Goal: Task Accomplishment & Management: Use online tool/utility

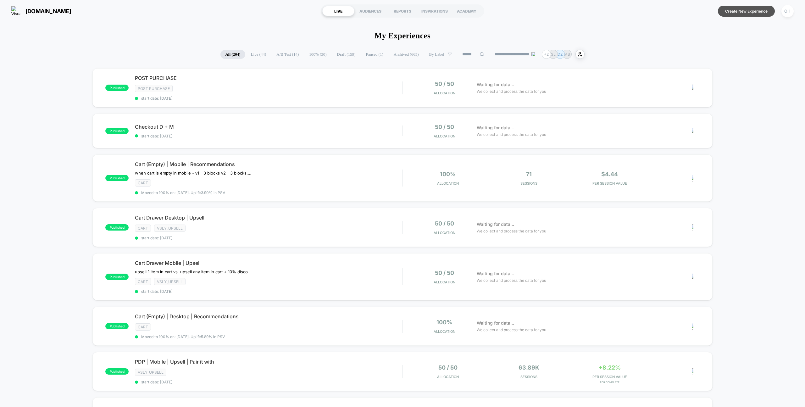
click at [742, 9] on button "Create New Experience" at bounding box center [746, 11] width 57 height 11
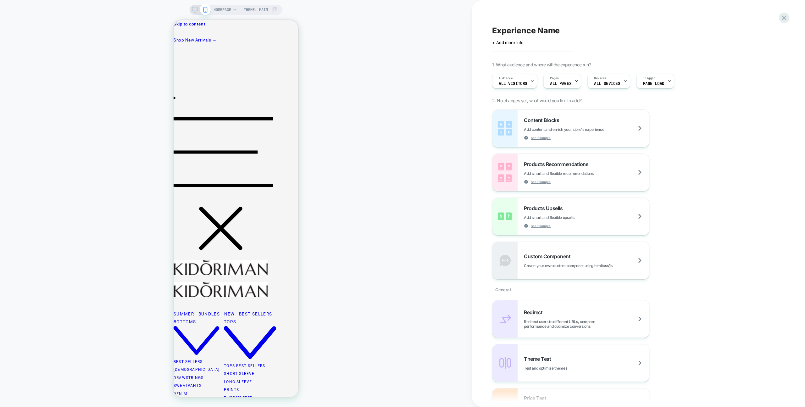
click at [425, 164] on div "HOMEPAGE Theme: MAIN" at bounding box center [236, 203] width 472 height 394
click at [538, 30] on span "Experience Name" at bounding box center [526, 30] width 68 height 9
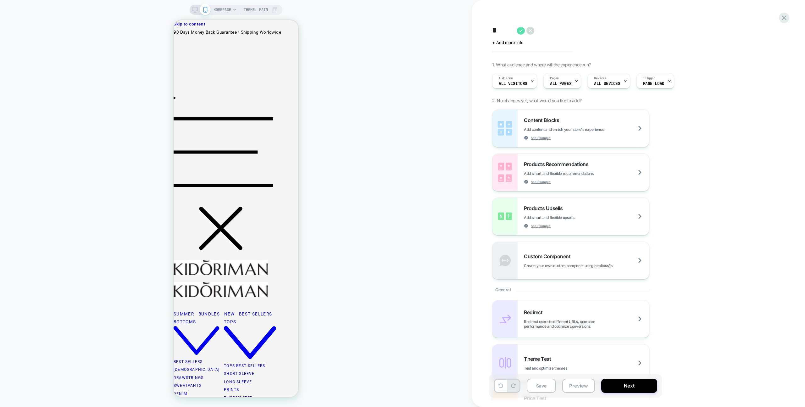
type textarea "*"
click at [519, 31] on icon at bounding box center [521, 31] width 8 height 8
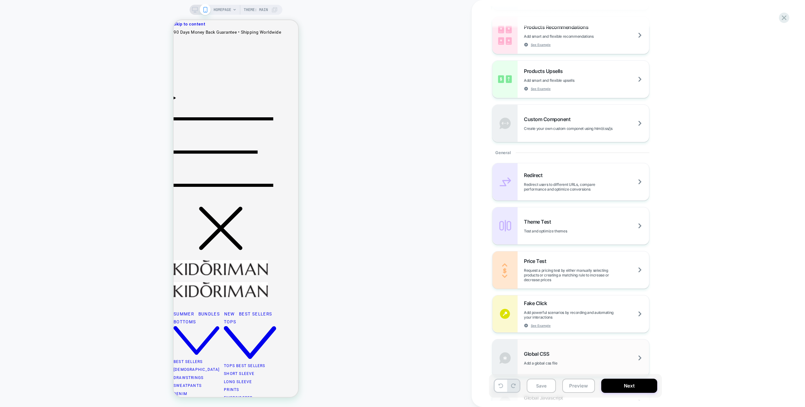
click at [563, 370] on div "Global CSS Add a global css file" at bounding box center [570, 357] width 157 height 37
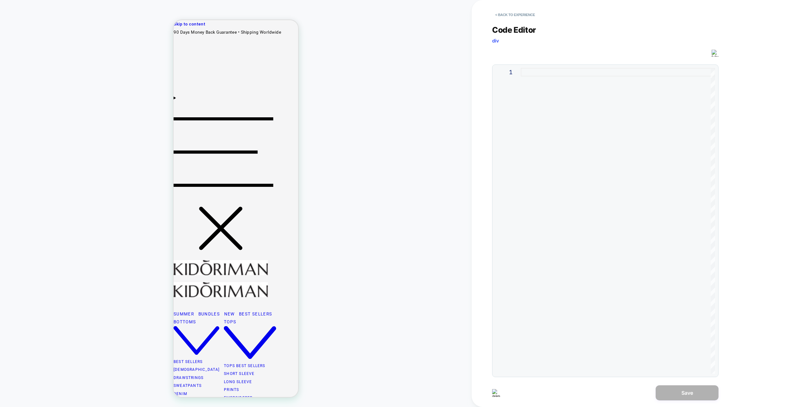
click at [555, 204] on div at bounding box center [618, 221] width 194 height 306
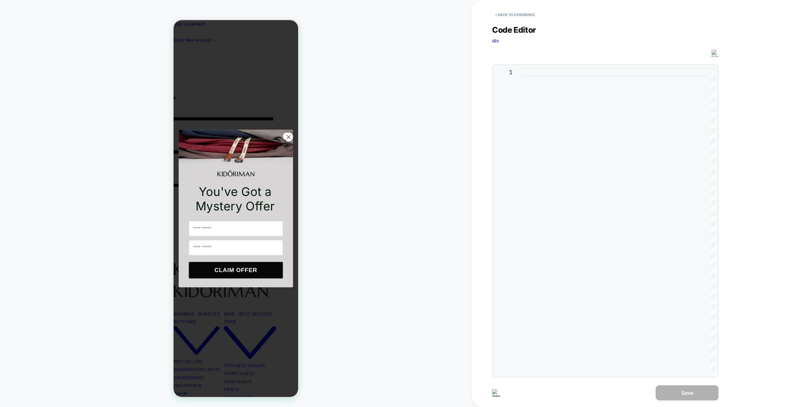
click at [589, 146] on div at bounding box center [618, 221] width 194 height 306
type textarea "******"
click at [656, 390] on button "Save" at bounding box center [686, 392] width 63 height 15
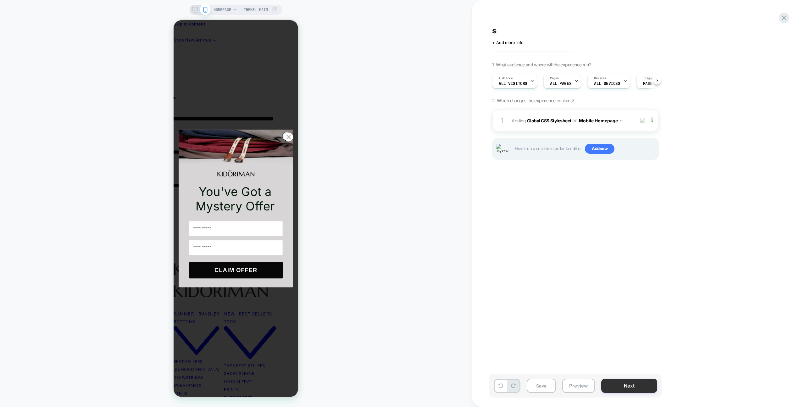
click at [609, 386] on button "Next" at bounding box center [629, 385] width 56 height 14
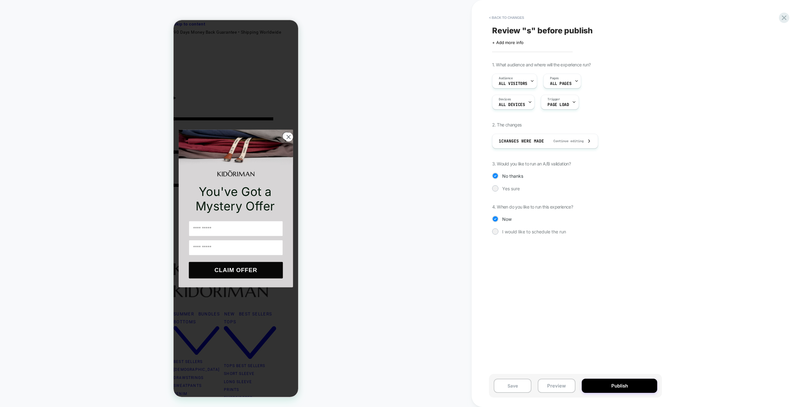
click at [516, 193] on div "1. What audience and where will the experience run? Audience All Visitors Pages…" at bounding box center [606, 153] width 229 height 182
click at [516, 190] on span "Yes sure" at bounding box center [511, 188] width 18 height 5
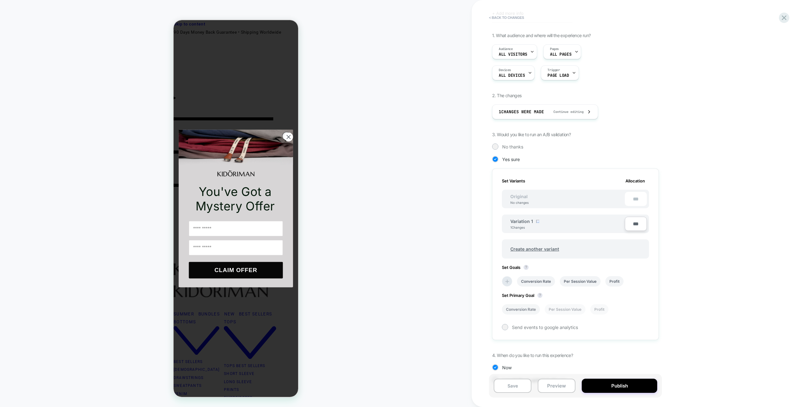
scroll to position [46, 0]
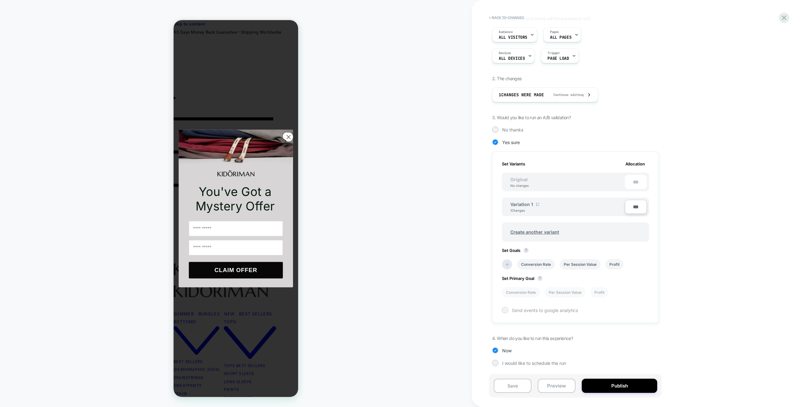
click at [506, 310] on div at bounding box center [504, 309] width 5 height 5
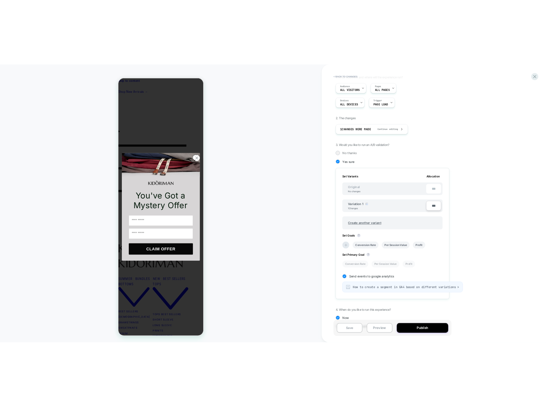
scroll to position [67, 0]
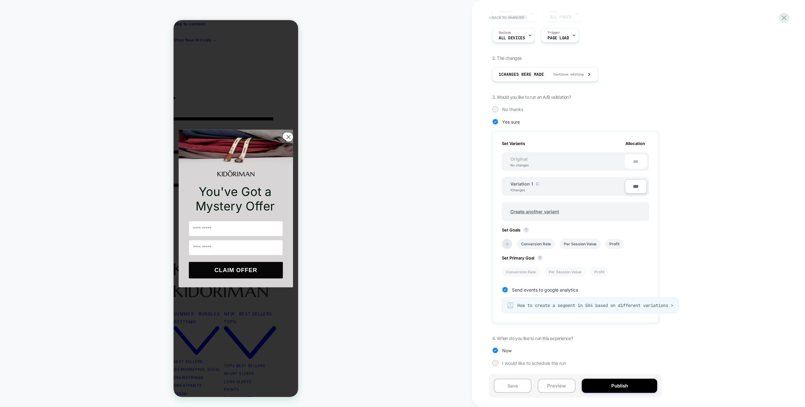
click at [395, 209] on div "HOMEPAGE Theme: MAIN" at bounding box center [236, 203] width 472 height 394
click at [357, 290] on div "HOMEPAGE Theme: MAIN" at bounding box center [236, 203] width 472 height 394
click at [399, 179] on div "HOMEPAGE Theme: MAIN" at bounding box center [236, 203] width 472 height 394
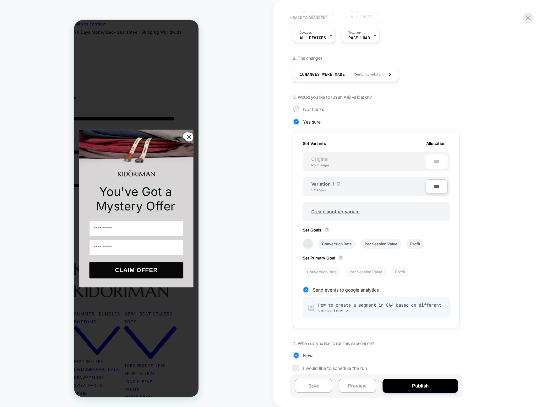
scroll to position [64, 0]
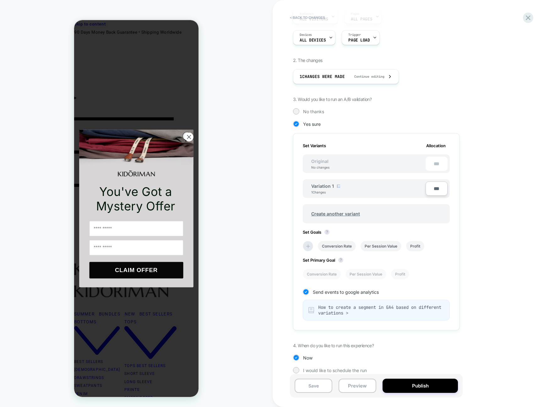
click at [519, 108] on div "1. What audience and where will the experience run? Audience All Visitors Pages…" at bounding box center [407, 189] width 229 height 385
click at [310, 17] on button "< Back to changes" at bounding box center [307, 18] width 41 height 10
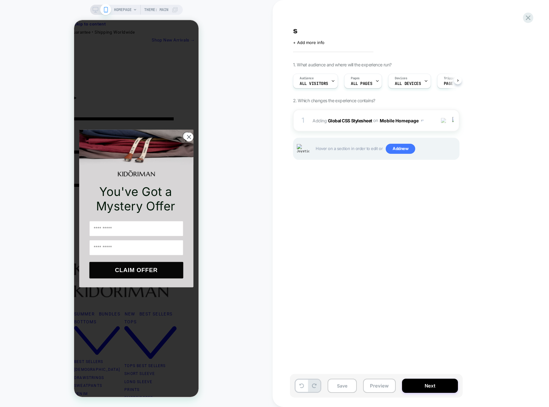
scroll to position [0, 0]
click at [423, 380] on button "Next" at bounding box center [430, 385] width 56 height 14
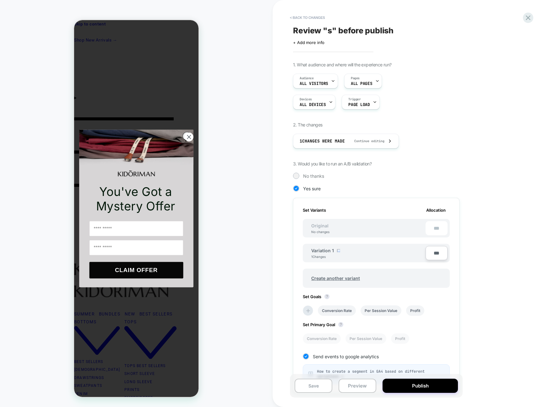
scroll to position [70, 0]
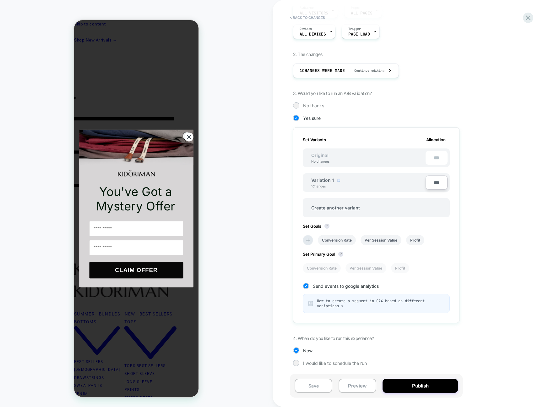
click at [486, 311] on div "1. What audience and where will the experience run? Audience All Visitors Pages…" at bounding box center [407, 184] width 229 height 384
click at [374, 298] on div "How to create a segment in GA4 based on different variations >" at bounding box center [376, 303] width 147 height 19
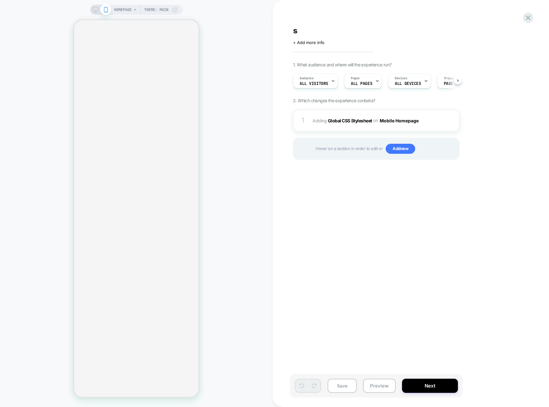
scroll to position [0, 0]
click at [439, 114] on div "1 Adding Global CSS Stylesheet on Mobile Homepage Add Before Add After Copy to …" at bounding box center [376, 120] width 167 height 22
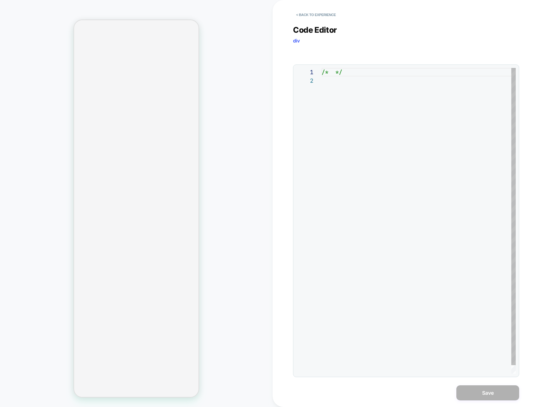
scroll to position [8, 0]
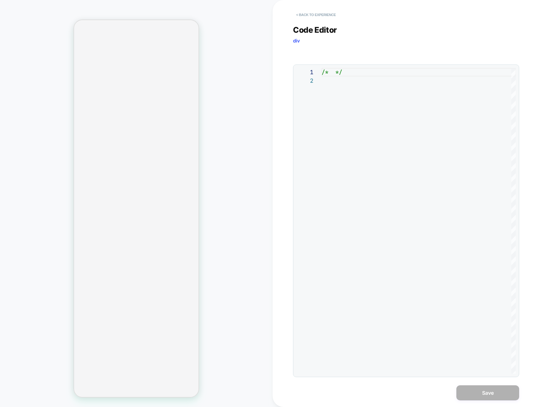
click at [317, 14] on button "< Back to experience" at bounding box center [316, 15] width 46 height 10
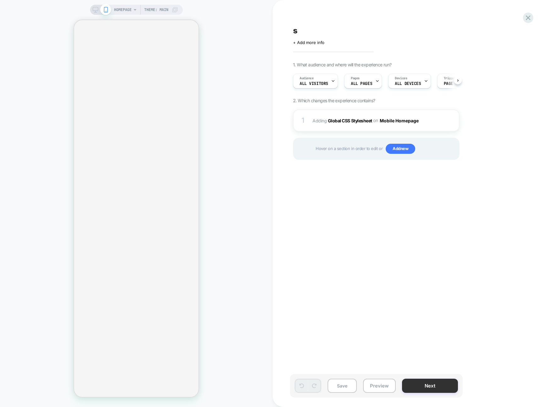
scroll to position [0, 0]
click at [432, 381] on button "Next" at bounding box center [430, 385] width 56 height 14
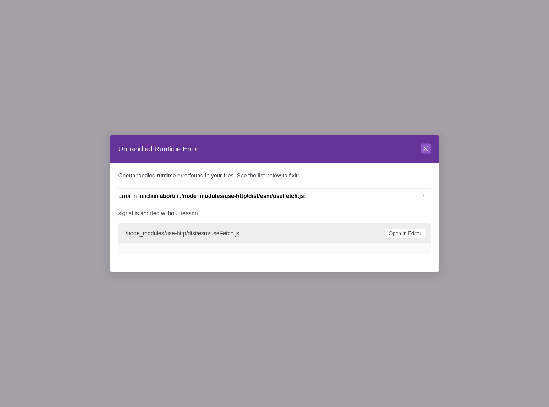
click at [426, 153] on header "Unhandled Runtime Error Close" at bounding box center [275, 149] width 330 height 28
click at [426, 153] on button "Close" at bounding box center [426, 149] width 10 height 10
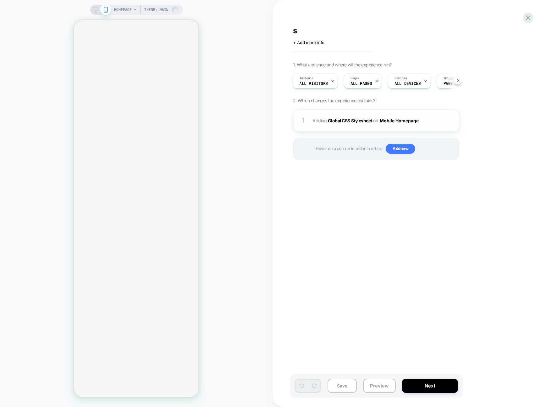
drag, startPoint x: 413, startPoint y: 204, endPoint x: 439, endPoint y: 113, distance: 94.8
click at [413, 204] on div "s Click to edit experience details + Add more info 1. What audience and where w…" at bounding box center [408, 203] width 236 height 394
click at [437, 123] on div "1 Adding Global CSS Stylesheet on Mobile Homepage Add Before Add After Copy to …" at bounding box center [376, 120] width 167 height 22
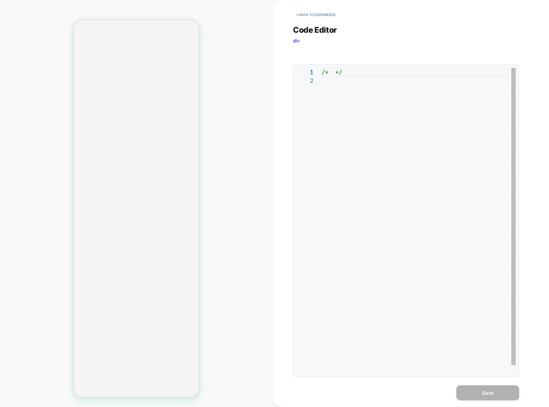
scroll to position [8, 0]
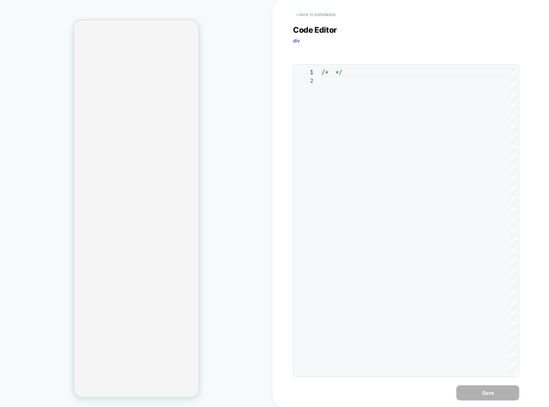
click at [319, 14] on button "< Back to experience" at bounding box center [316, 15] width 46 height 10
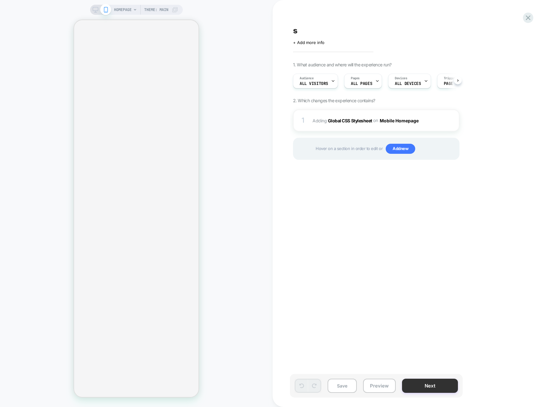
click at [451, 383] on button "Next" at bounding box center [430, 385] width 56 height 14
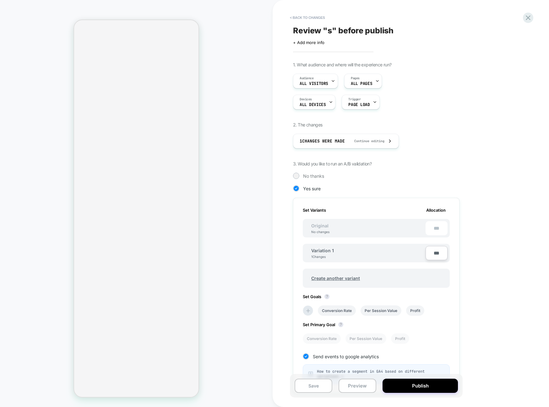
scroll to position [70, 0]
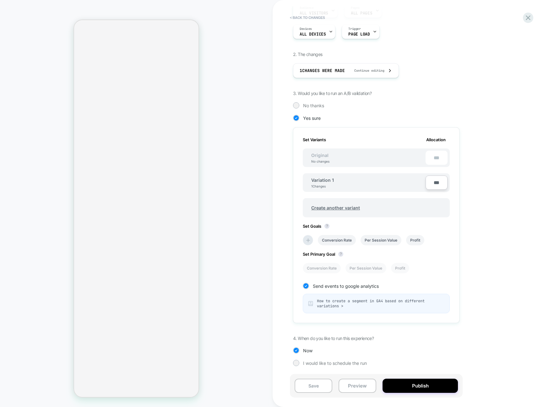
click at [363, 303] on span "How to create a segment in GA4 based on different variations >" at bounding box center [381, 303] width 128 height 10
click at [305, 285] on icon at bounding box center [306, 286] width 5 height 6
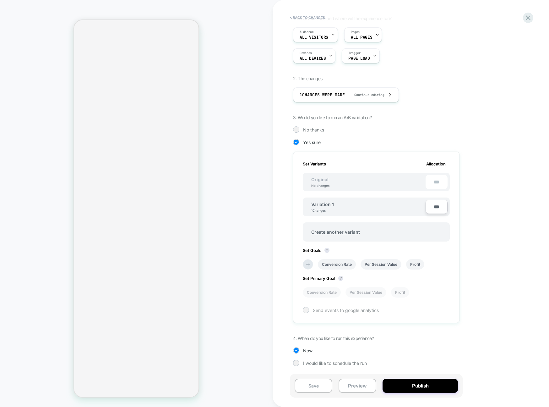
click at [307, 310] on div at bounding box center [306, 309] width 5 height 5
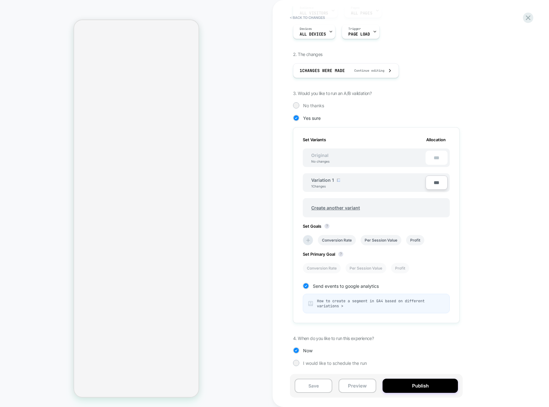
click at [366, 300] on span "How to create a segment in GA4 based on different variations >" at bounding box center [381, 303] width 128 height 10
click at [386, 302] on span "How to create a segment in GA4 based on different variations >" at bounding box center [381, 303] width 128 height 10
click at [381, 300] on span "How to create a segment in GA4 based on different variations >" at bounding box center [381, 303] width 128 height 10
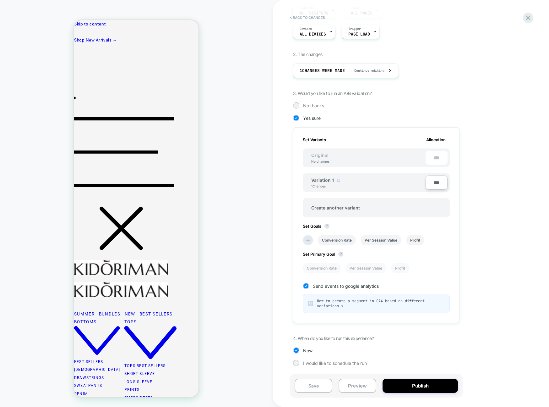
scroll to position [0, 0]
click at [326, 304] on span "How to create a segment in GA4 based on different variations >" at bounding box center [381, 303] width 128 height 10
click at [338, 304] on span "How to create a segment in GA4 based on different variations >" at bounding box center [381, 303] width 128 height 10
drag, startPoint x: 344, startPoint y: 304, endPoint x: 345, endPoint y: 311, distance: 7.1
click at [345, 311] on div "How to create a segment in GA4 based on different variations >" at bounding box center [376, 303] width 147 height 19
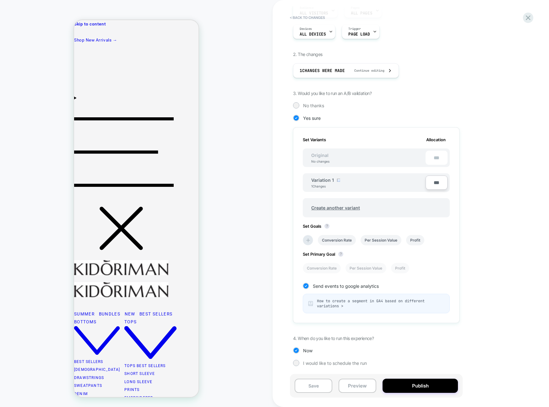
click at [347, 303] on span "How to create a segment in GA4 based on different variations >" at bounding box center [381, 303] width 128 height 10
click at [345, 312] on div "How to create a segment in GA4 based on different variations >" at bounding box center [376, 303] width 147 height 19
click at [346, 306] on span "How to create a segment in GA4 based on different variations >" at bounding box center [381, 303] width 128 height 10
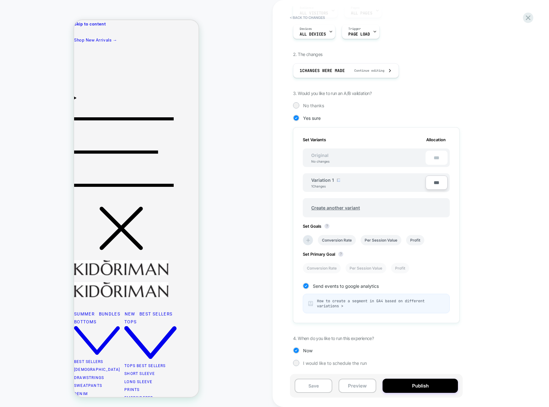
click at [346, 306] on span "How to create a segment in GA4 based on different variations >" at bounding box center [381, 303] width 128 height 10
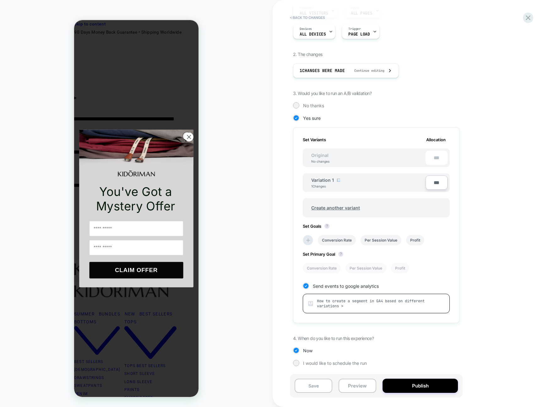
click at [232, 62] on div "HOMEPAGE Theme: MAIN" at bounding box center [136, 203] width 273 height 394
click at [516, 13] on span "< Back to changes" at bounding box center [405, 18] width 236 height 10
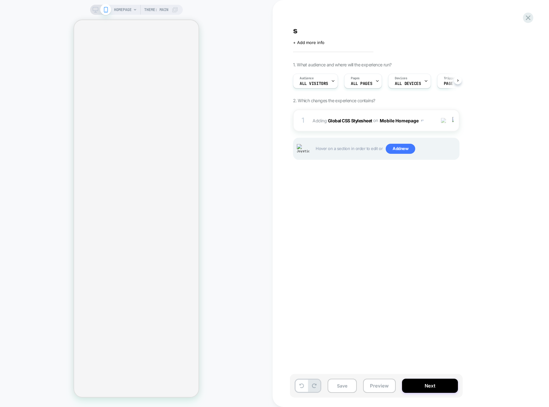
scroll to position [0, 0]
click at [423, 381] on button "Next" at bounding box center [430, 385] width 56 height 14
click at [434, 111] on div "1 Adding Global CSS Stylesheet on Mobile Homepage Add Before Add After Copy to …" at bounding box center [376, 120] width 167 height 22
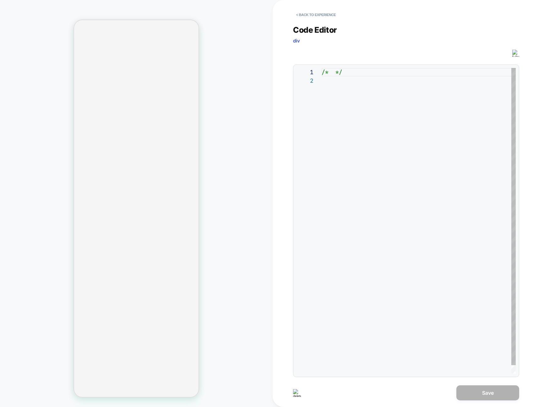
scroll to position [8, 0]
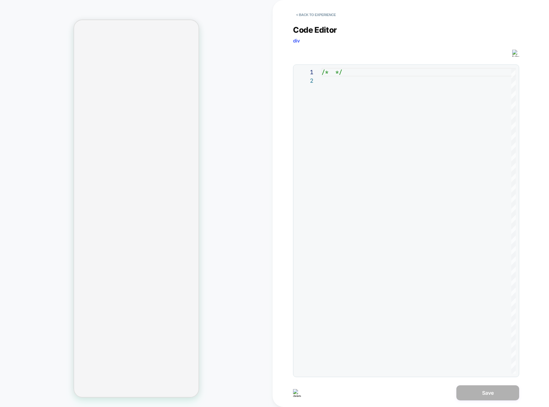
click at [319, 20] on div "Code Editor div CSS 1 2 /* */ ******" at bounding box center [406, 197] width 226 height 360
click at [334, 14] on button "< Back to experience" at bounding box center [316, 15] width 46 height 10
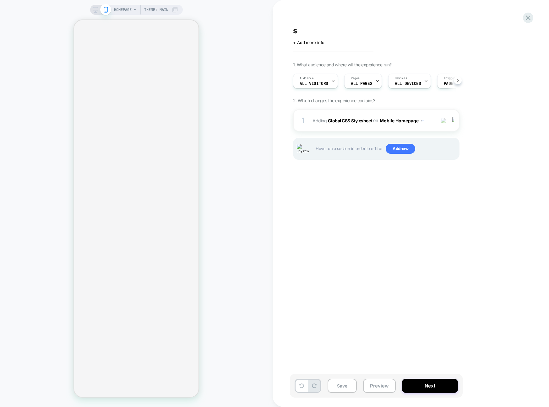
click at [454, 384] on button "Next" at bounding box center [430, 385] width 56 height 14
click at [417, 384] on button "Next" at bounding box center [430, 385] width 56 height 14
click at [444, 224] on div "s Click to edit experience details + Add more info 1. What audience and where w…" at bounding box center [408, 203] width 236 height 394
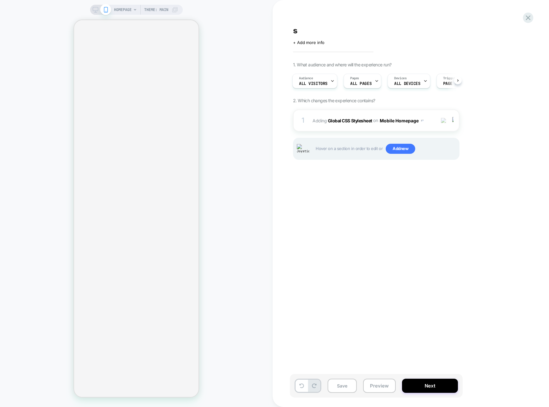
click at [418, 393] on div "Save Preview Next" at bounding box center [376, 386] width 173 height 24
click at [428, 386] on button "Next" at bounding box center [430, 385] width 56 height 14
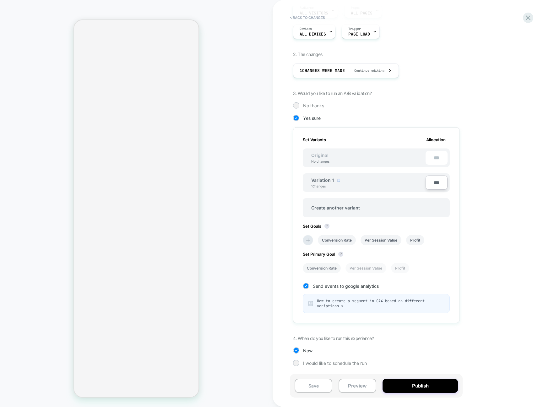
click at [308, 288] on icon at bounding box center [306, 286] width 5 height 6
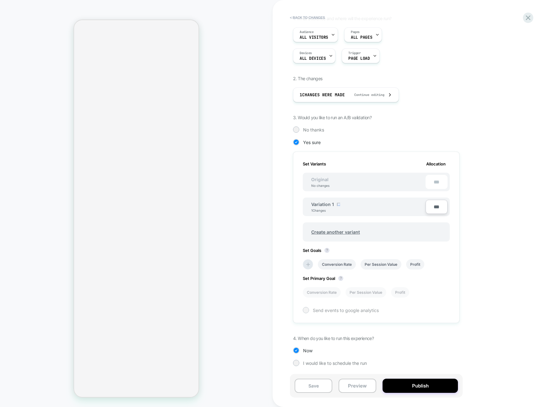
click at [308, 308] on div at bounding box center [306, 309] width 5 height 5
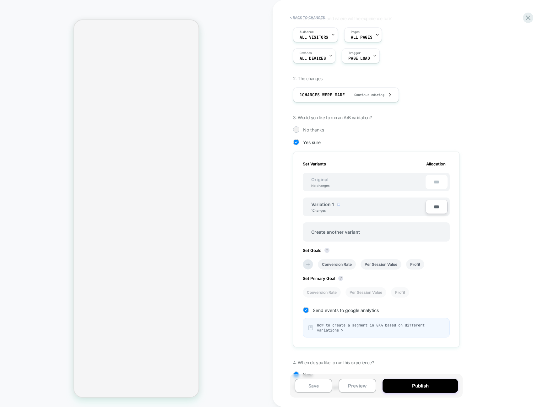
scroll to position [70, 0]
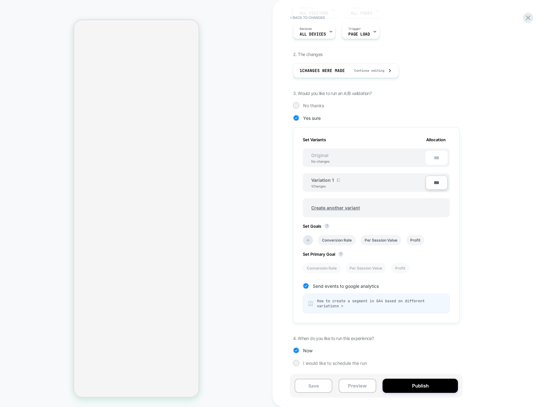
click at [381, 303] on span "How to create a segment in GA4 based on different variations >" at bounding box center [381, 303] width 128 height 10
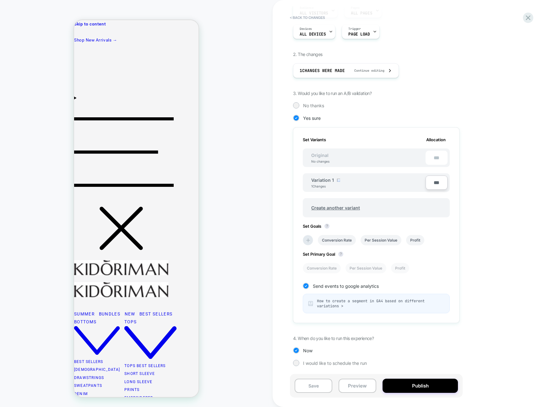
scroll to position [0, 0]
click at [484, 284] on div "1. What audience and where will the experience run? Audience All Visitors Pages…" at bounding box center [407, 184] width 229 height 384
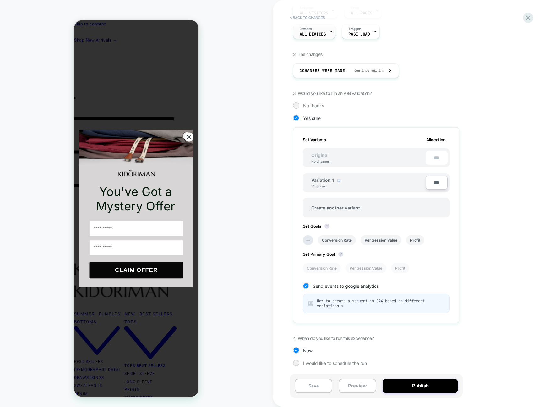
click at [312, 24] on div "Devices ALL DEVICES" at bounding box center [314, 31] width 42 height 15
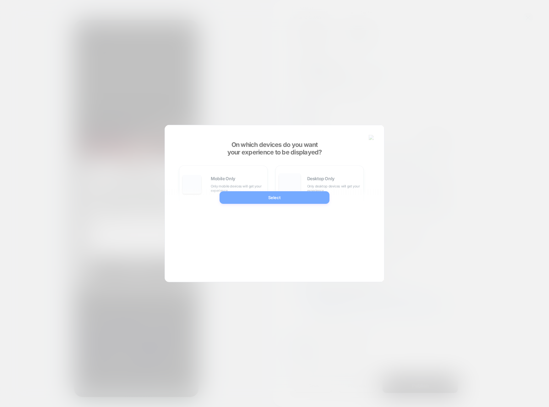
click at [310, 19] on div at bounding box center [274, 203] width 549 height 407
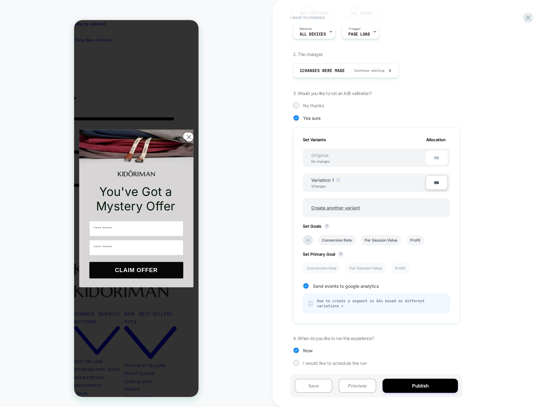
click at [308, 18] on button "< Back to changes" at bounding box center [307, 18] width 41 height 10
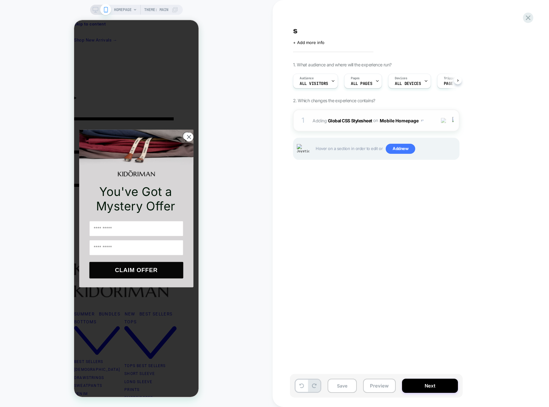
scroll to position [0, 0]
click at [189, 134] on circle "Close dialog" at bounding box center [189, 137] width 8 height 8
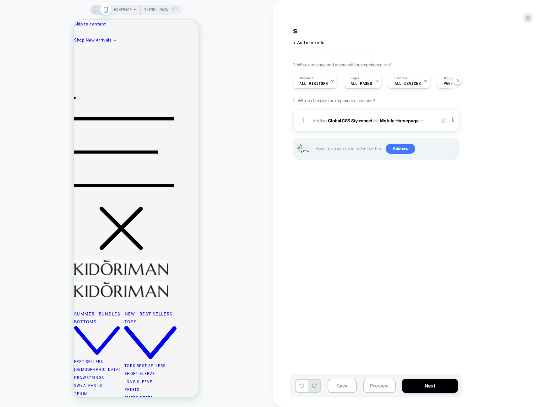
drag, startPoint x: 282, startPoint y: 201, endPoint x: 202, endPoint y: 261, distance: 100.1
click at [282, 201] on div "s Click to edit experience details + Add more info 1. What audience and where w…" at bounding box center [411, 203] width 277 height 407
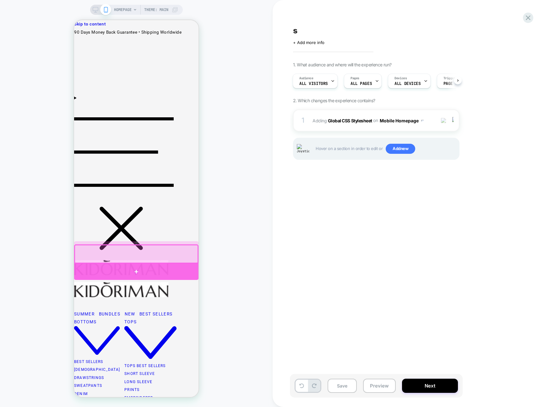
click at [180, 268] on div at bounding box center [136, 271] width 124 height 16
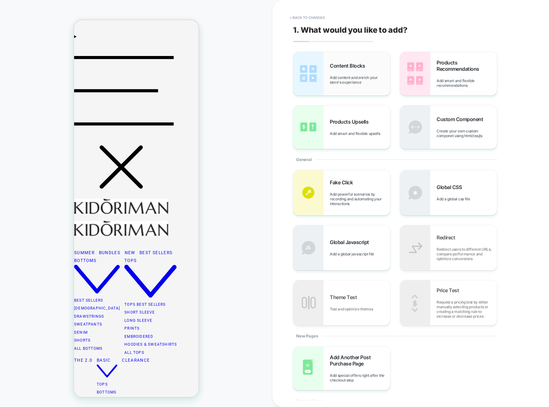
scroll to position [62, 0]
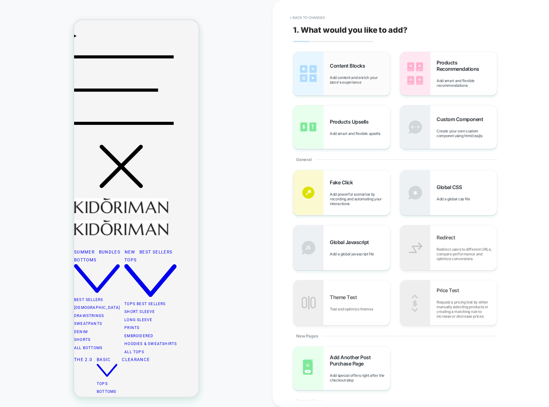
click at [374, 60] on div "Content Blocks Add content and enrich your store's experience" at bounding box center [342, 73] width 97 height 43
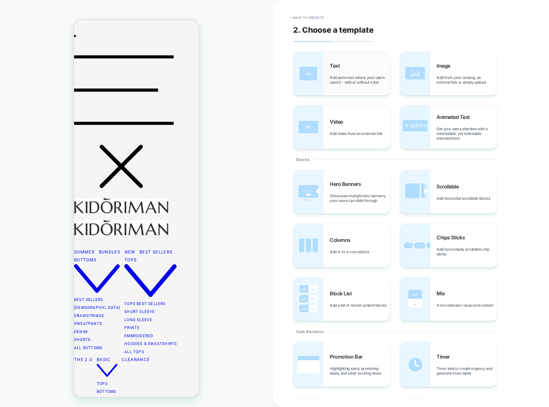
click at [355, 75] on span "Add some text where your users need it - with or without a link" at bounding box center [360, 79] width 60 height 9
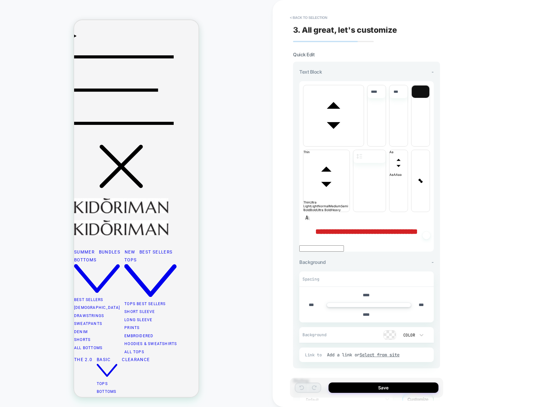
scroll to position [55, 0]
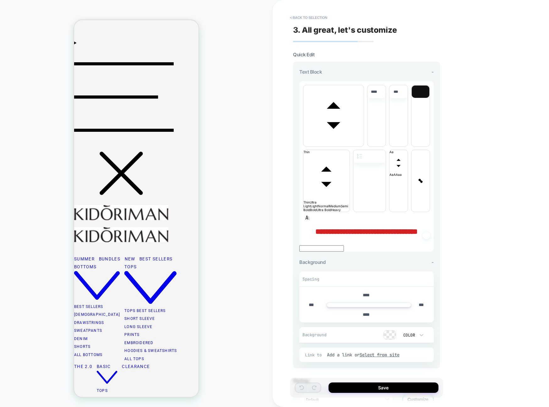
click at [384, 227] on p "**********" at bounding box center [367, 231] width 135 height 8
click at [387, 227] on p "**********" at bounding box center [367, 231] width 135 height 8
type input "****"
click at [404, 394] on div "Save" at bounding box center [366, 388] width 153 height 20
click at [308, 26] on span "3. All great, let's customize" at bounding box center [345, 29] width 104 height 9
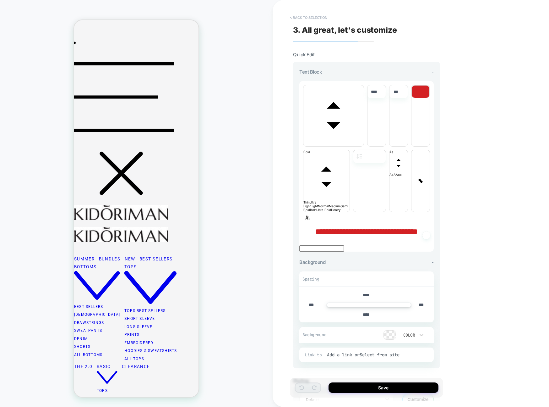
click at [306, 16] on button "< Back to selection" at bounding box center [309, 18] width 44 height 10
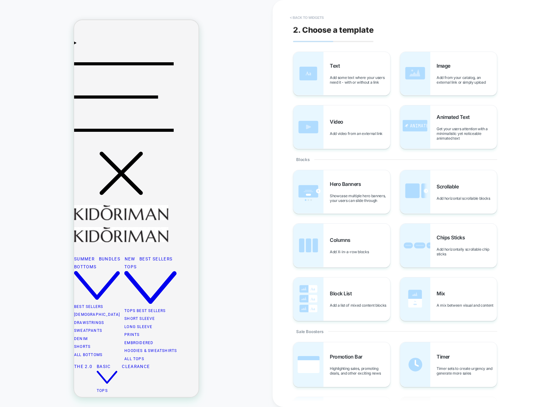
click at [309, 17] on button "< Back to widgets" at bounding box center [307, 18] width 40 height 10
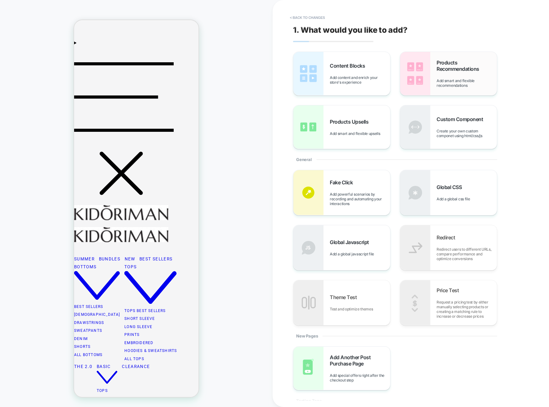
scroll to position [62, 0]
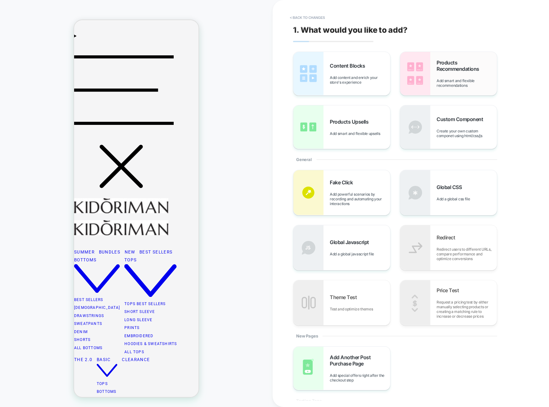
click at [436, 71] on div "Products Recommendations Add smart and flexible recommendations" at bounding box center [448, 73] width 97 height 43
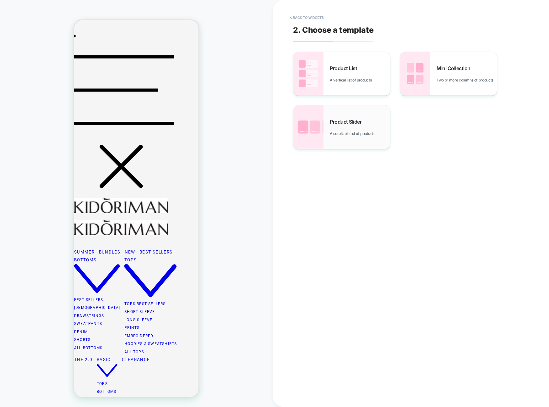
click at [370, 117] on div "Product Slider A scrollable list of products" at bounding box center [342, 126] width 97 height 43
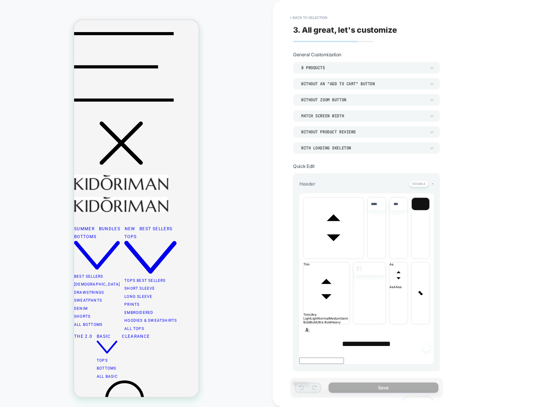
scroll to position [122, 0]
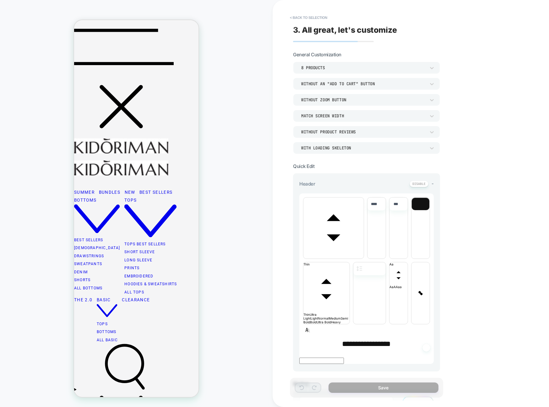
drag, startPoint x: 397, startPoint y: 363, endPoint x: 400, endPoint y: 383, distance: 19.8
click at [399, 390] on button "Save" at bounding box center [384, 387] width 110 height 10
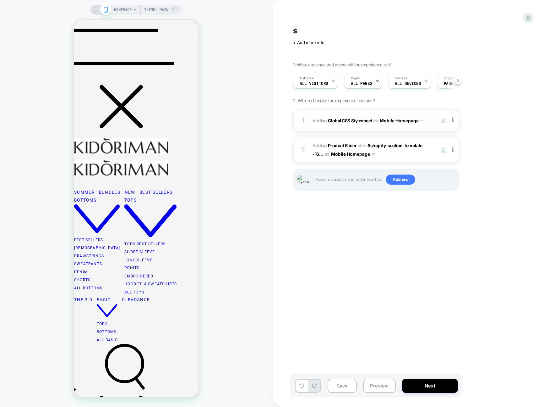
scroll to position [0, 0]
click at [407, 163] on div "1 Adding Global CSS Stylesheet on Mobile Homepage Add Before Add After Copy to …" at bounding box center [376, 157] width 167 height 97
click at [406, 158] on div "2 #_loomi_addon_1755537346712 Adding Product Slider AFTER #shopify-section-temp…" at bounding box center [376, 150] width 167 height 25
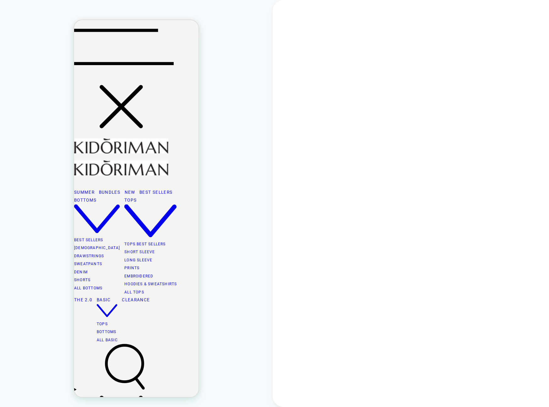
scroll to position [132, 0]
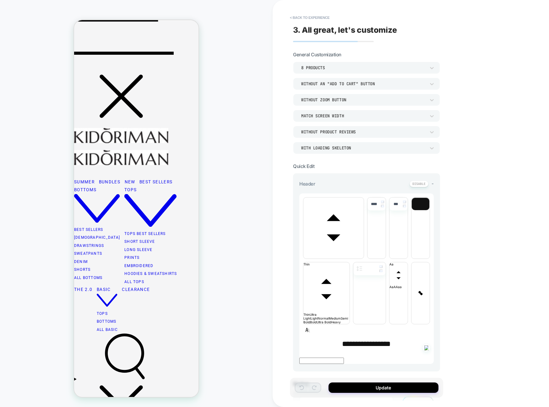
click at [403, 339] on p "**********" at bounding box center [367, 343] width 135 height 8
drag, startPoint x: 403, startPoint y: 256, endPoint x: 366, endPoint y: 252, distance: 36.9
click at [366, 339] on p "**********" at bounding box center [367, 343] width 135 height 8
drag, startPoint x: 366, startPoint y: 252, endPoint x: 355, endPoint y: 252, distance: 11.3
click at [366, 340] on span "**********" at bounding box center [366, 344] width 49 height 8
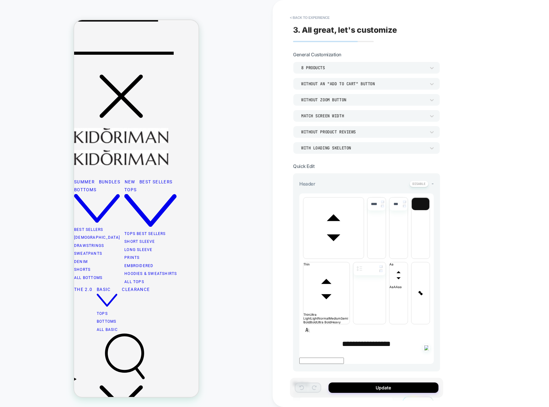
type input "****"
drag, startPoint x: 337, startPoint y: 253, endPoint x: 416, endPoint y: 256, distance: 78.6
click at [417, 339] on p "**********" at bounding box center [367, 343] width 135 height 8
click at [399, 339] on p "**********" at bounding box center [367, 343] width 135 height 8
click at [401, 339] on p "**********" at bounding box center [367, 343] width 135 height 8
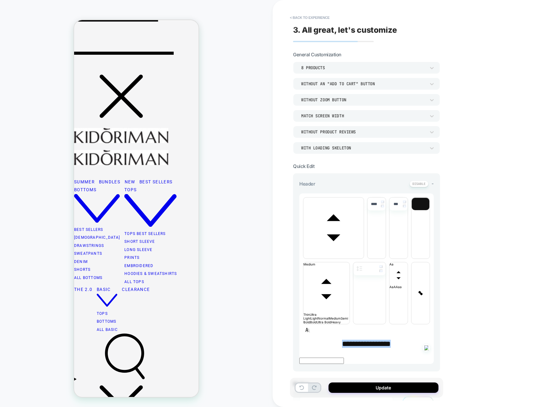
click at [328, 255] on span "font" at bounding box center [334, 257] width 60 height 4
click at [364, 258] on span "font" at bounding box center [364, 257] width 0 height 4
click at [320, 255] on span "font" at bounding box center [334, 257] width 60 height 4
click at [364, 258] on span "font" at bounding box center [364, 257] width 0 height 4
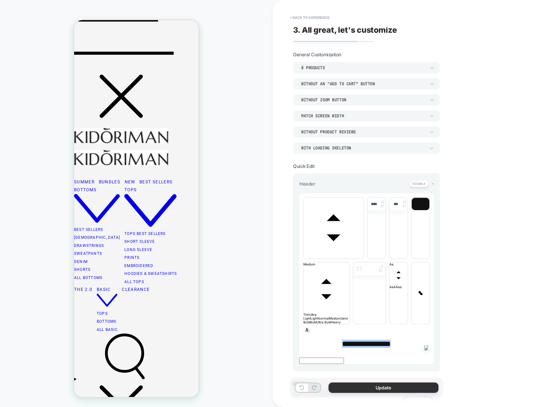
click at [379, 391] on button "Update" at bounding box center [384, 387] width 110 height 10
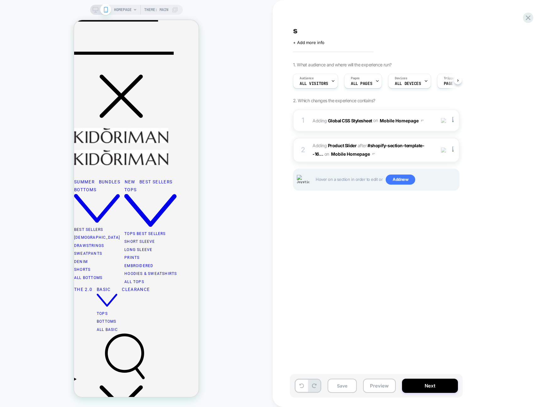
scroll to position [0, 0]
click at [403, 150] on span "#_loomi_addon_1755537346712 Adding Product Slider AFTER #shopify-section-templa…" at bounding box center [373, 149] width 120 height 17
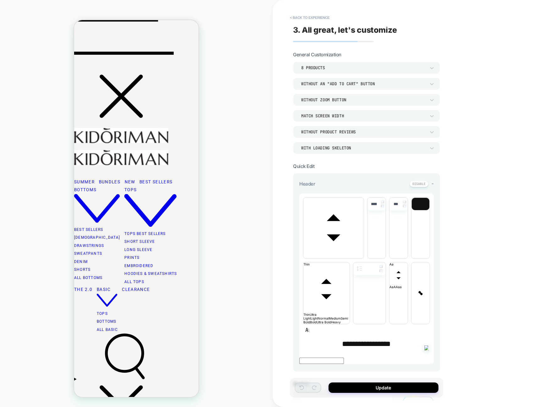
click at [330, 255] on span "font" at bounding box center [334, 257] width 60 height 4
click at [334, 255] on span "font" at bounding box center [334, 257] width 60 height 4
click at [406, 339] on p "**********" at bounding box center [367, 343] width 135 height 8
type input "****"
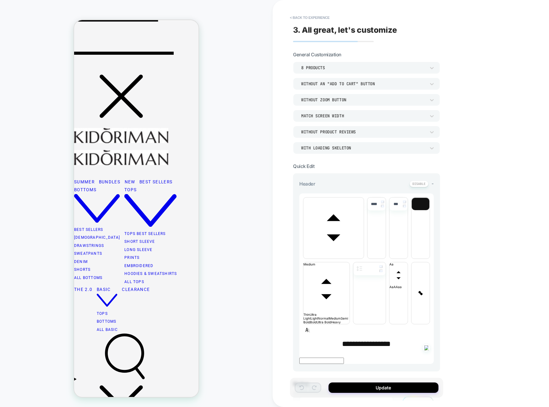
click at [427, 396] on div "Customize" at bounding box center [418, 402] width 31 height 13
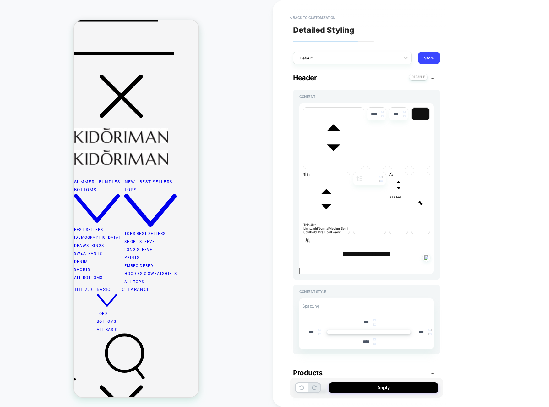
type textarea "*"
click at [331, 15] on button "< Back to customization" at bounding box center [313, 18] width 52 height 10
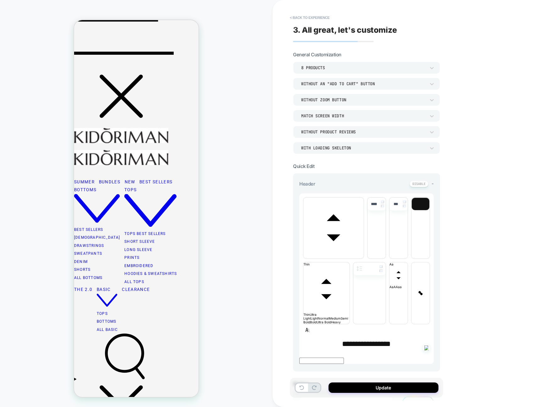
drag, startPoint x: 389, startPoint y: 257, endPoint x: 400, endPoint y: 253, distance: 11.6
click at [389, 340] on span "**********" at bounding box center [366, 344] width 49 height 8
click at [391, 340] on span "**********" at bounding box center [366, 344] width 49 height 8
click at [411, 339] on p "**********" at bounding box center [367, 343] width 135 height 8
click at [409, 339] on p "**********" at bounding box center [367, 343] width 135 height 8
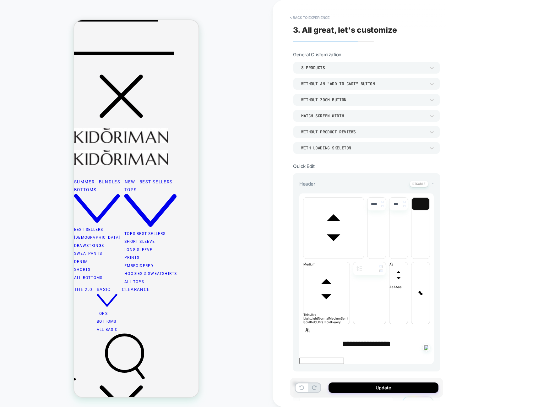
click at [477, 226] on div "**********" at bounding box center [411, 203] width 277 height 407
click at [406, 339] on p "**********" at bounding box center [367, 343] width 135 height 8
drag, startPoint x: 408, startPoint y: 254, endPoint x: 298, endPoint y: 250, distance: 110.1
click at [298, 250] on div "**********" at bounding box center [366, 272] width 147 height 198
click at [383, 206] on img at bounding box center [382, 206] width 3 height 3
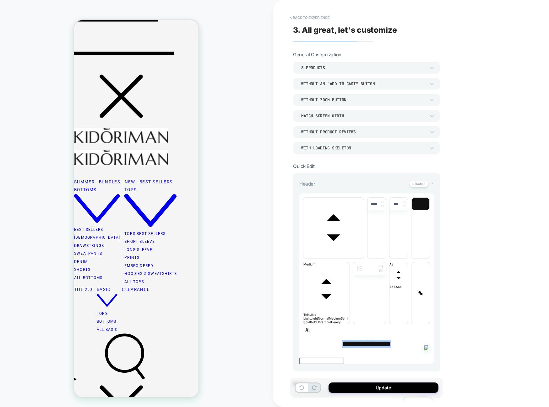
click at [383, 207] on img at bounding box center [382, 206] width 3 height 3
type input "****"
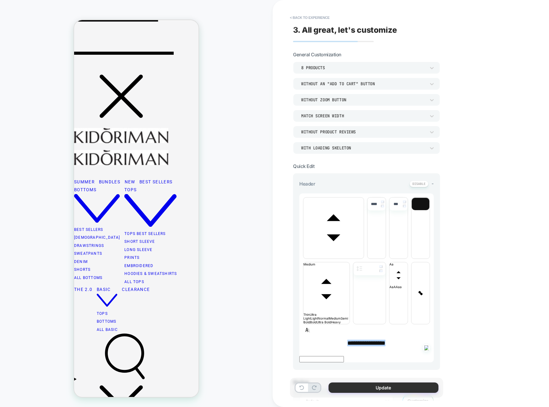
click at [414, 392] on button "Update" at bounding box center [384, 387] width 110 height 10
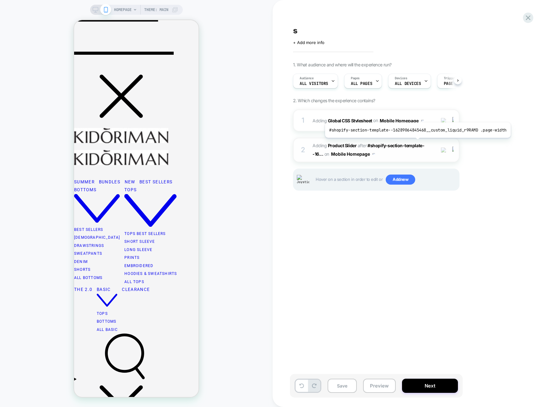
scroll to position [0, 0]
click at [420, 157] on span "#_loomi_addon_1755537346712 Adding Product Slider AFTER #shopify-section-templa…" at bounding box center [373, 149] width 120 height 17
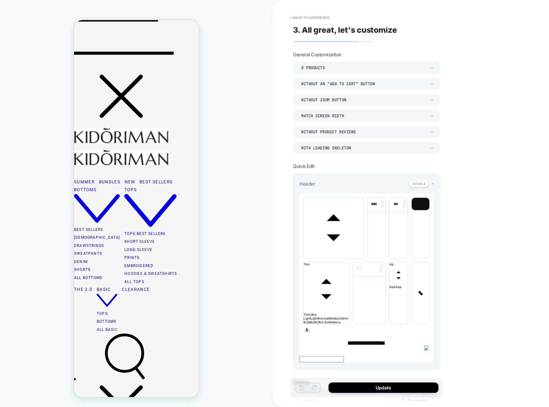
scroll to position [130, 0]
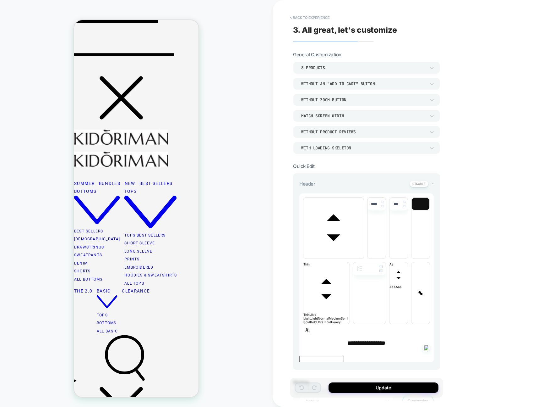
click at [269, 157] on div "HOMEPAGE Theme: MAIN" at bounding box center [136, 203] width 273 height 394
drag, startPoint x: 260, startPoint y: 151, endPoint x: 308, endPoint y: 36, distance: 124.6
click at [260, 151] on div "HOMEPAGE Theme: MAIN" at bounding box center [136, 203] width 273 height 394
click at [306, 18] on button "< Back to experience" at bounding box center [310, 18] width 46 height 10
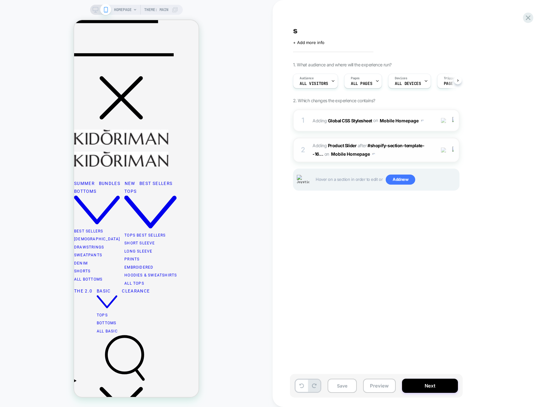
scroll to position [0, 0]
click at [418, 155] on span "#_loomi_addon_1755537346712 Adding Product Slider AFTER #shopify-section-templa…" at bounding box center [373, 149] width 120 height 17
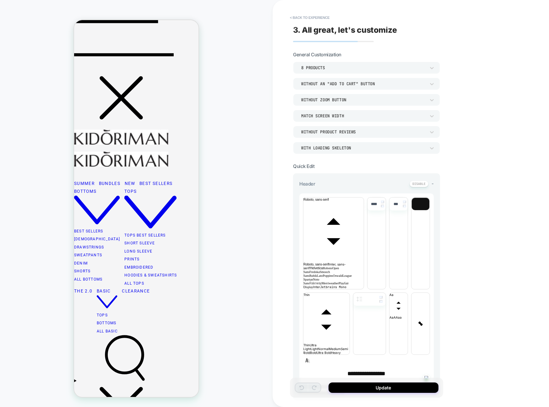
click at [462, 190] on div "**********" at bounding box center [411, 203] width 277 height 407
click at [527, 186] on div "**********" at bounding box center [411, 203] width 277 height 407
click at [344, 204] on span "font" at bounding box center [334, 229] width 60 height 65
click at [333, 289] on span "font" at bounding box center [333, 287] width 26 height 4
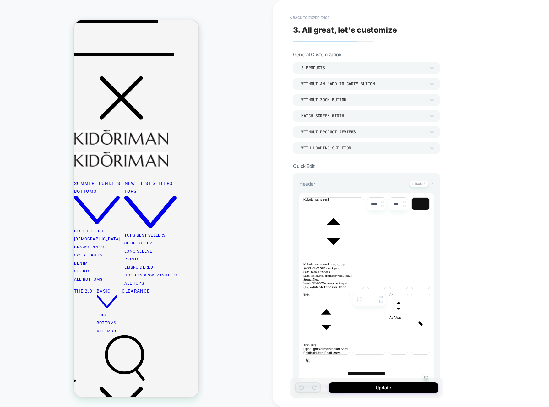
type input "****"
drag, startPoint x: 320, startPoint y: 9, endPoint x: 322, endPoint y: 13, distance: 4.0
click at [320, 9] on div "**********" at bounding box center [366, 203] width 153 height 394
click at [322, 14] on button "< Back to experience" at bounding box center [310, 18] width 46 height 10
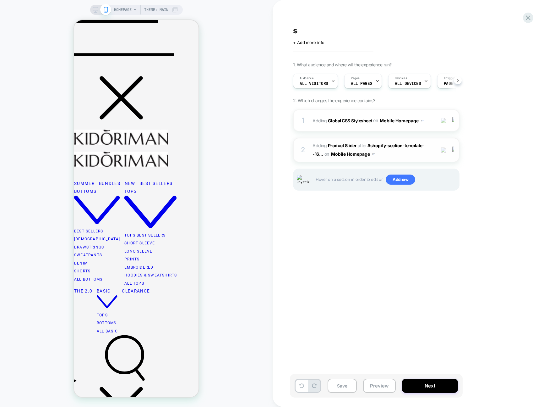
scroll to position [0, 0]
click at [397, 150] on span "#_loomi_addon_1755537346712 Adding Product Slider AFTER #shopify-section-templa…" at bounding box center [373, 149] width 120 height 17
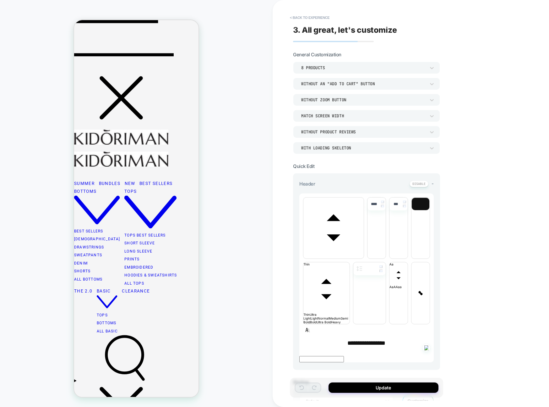
scroll to position [120, 0]
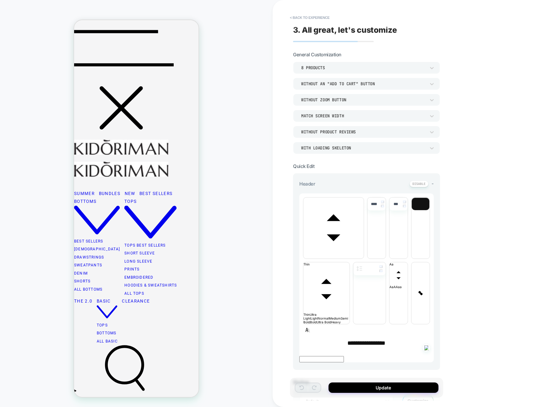
click at [497, 163] on div "**********" at bounding box center [411, 203] width 277 height 407
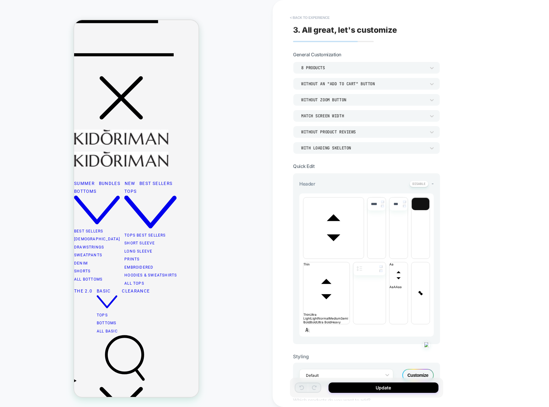
click at [330, 17] on button "< Back to experience" at bounding box center [310, 18] width 46 height 10
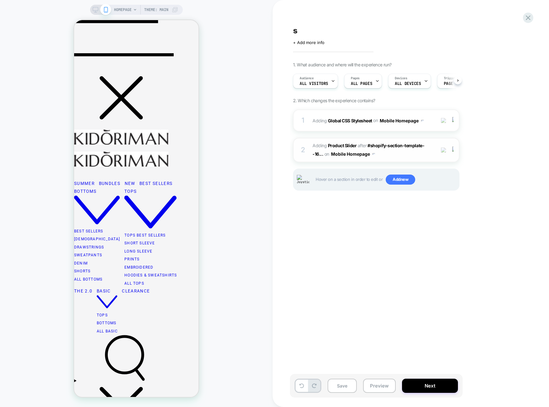
scroll to position [0, 0]
click at [422, 159] on div "2 #_loomi_addon_1755537346712 Adding Product Slider AFTER #shopify-section-temp…" at bounding box center [376, 150] width 167 height 25
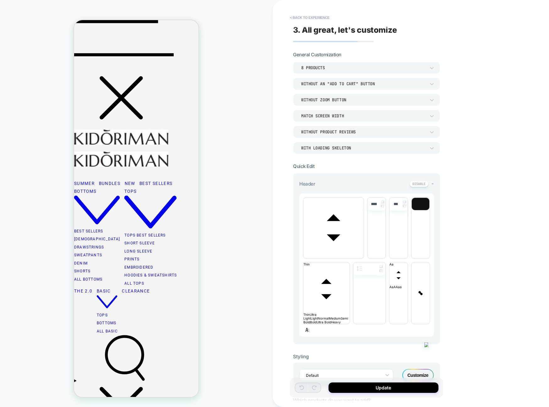
scroll to position [104, 0]
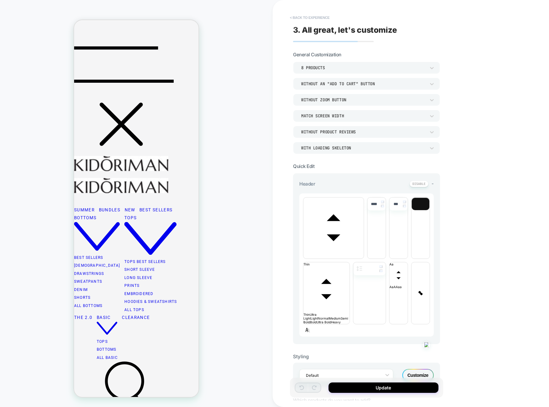
click at [312, 19] on button "< Back to experience" at bounding box center [310, 18] width 46 height 10
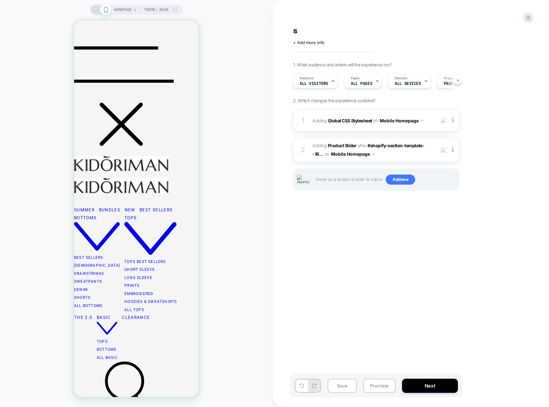
scroll to position [0, 0]
click at [401, 152] on span "#_loomi_addon_1755537346712 Adding Product Slider AFTER #shopify-section-templa…" at bounding box center [373, 149] width 120 height 17
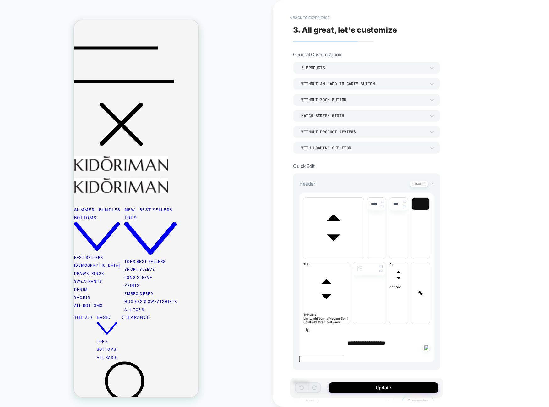
scroll to position [130, 0]
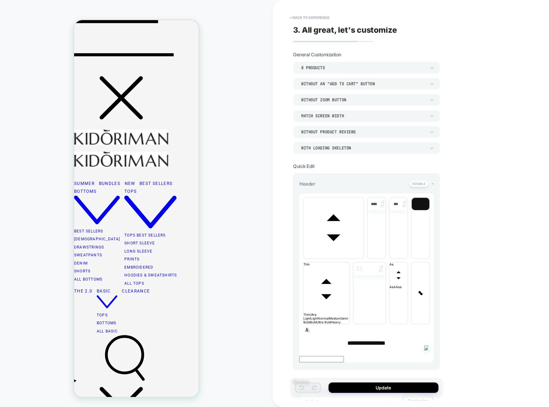
click at [343, 255] on span "font" at bounding box center [334, 257] width 60 height 4
drag, startPoint x: 292, startPoint y: 31, endPoint x: 298, endPoint y: 19, distance: 13.1
click at [293, 29] on div "**********" at bounding box center [366, 203] width 153 height 394
click at [298, 19] on button "< Back to experience" at bounding box center [310, 18] width 46 height 10
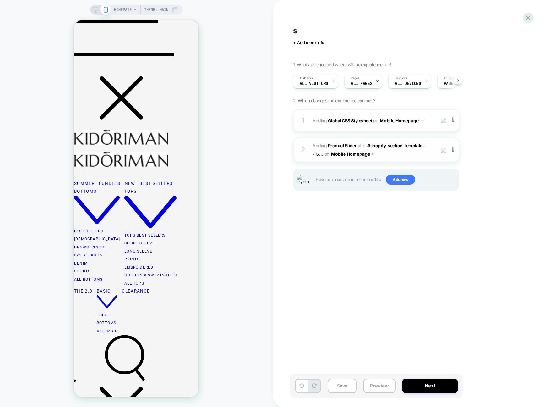
scroll to position [0, 0]
click at [406, 153] on span "#_loomi_addon_1755537346712 Adding Product Slider AFTER #shopify-section-templa…" at bounding box center [373, 149] width 120 height 17
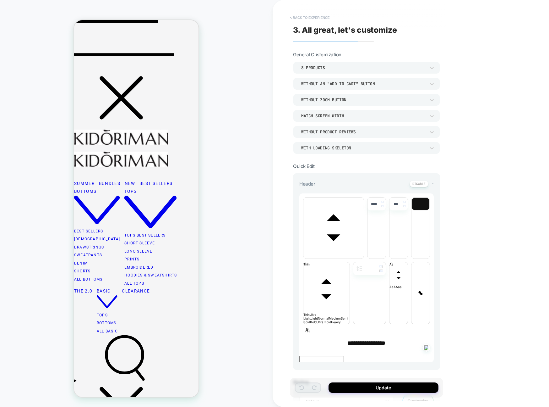
click at [302, 19] on button "< Back to experience" at bounding box center [310, 18] width 46 height 10
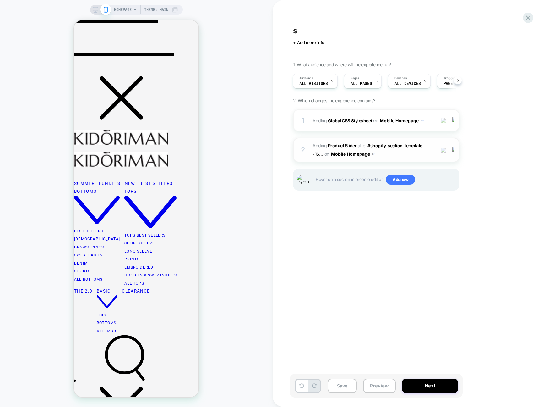
click at [403, 153] on span "#_loomi_addon_1755537346712 Adding Product Slider AFTER #shopify-section-templa…" at bounding box center [373, 149] width 120 height 17
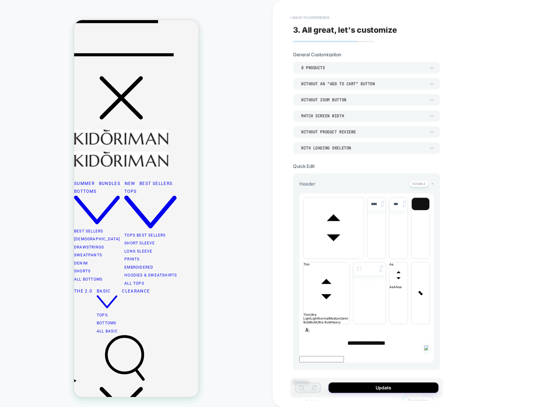
click at [305, 22] on button "< Back to experience" at bounding box center [310, 18] width 46 height 10
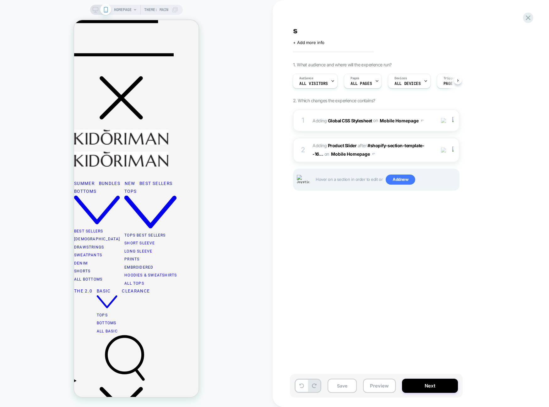
click at [402, 156] on span "#_loomi_addon_1755537346712 Adding Product Slider AFTER #shopify-section-templa…" at bounding box center [373, 149] width 120 height 17
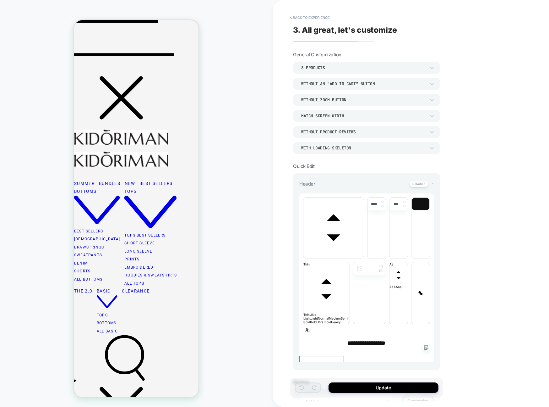
click at [496, 232] on div "**********" at bounding box center [411, 203] width 277 height 407
click at [240, 127] on div "HOMEPAGE Theme: MAIN" at bounding box center [136, 203] width 273 height 394
click at [317, 9] on div "**********" at bounding box center [366, 203] width 153 height 394
click at [315, 17] on button "< Back to experience" at bounding box center [310, 18] width 46 height 10
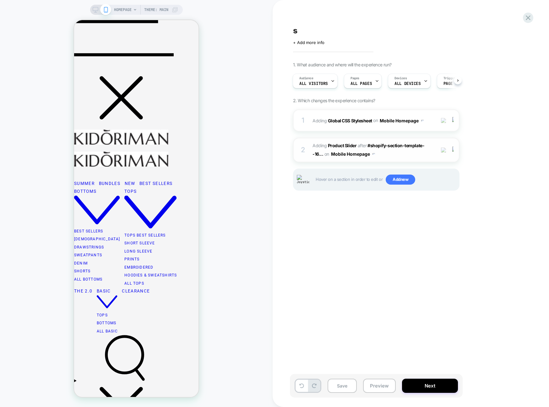
click at [399, 152] on span "#_loomi_addon_1755537346712 Adding Product Slider AFTER #shopify-section-templa…" at bounding box center [373, 149] width 120 height 17
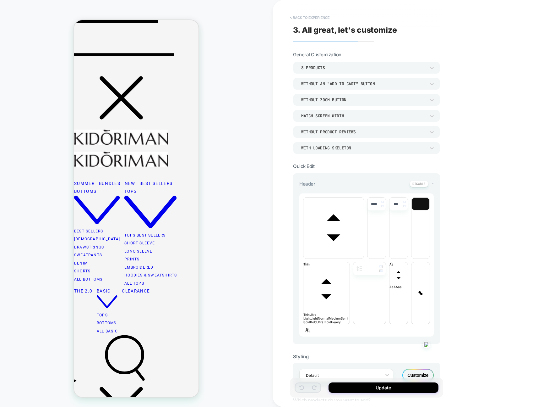
click at [300, 16] on button "< Back to experience" at bounding box center [310, 18] width 46 height 10
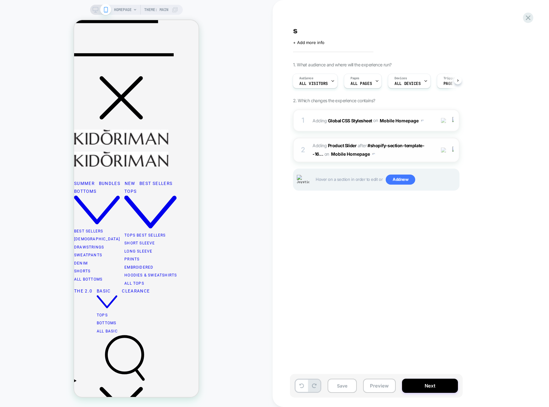
click at [408, 159] on div "2 #_loomi_addon_1755537346712 Adding Product Slider AFTER #shopify-section-temp…" at bounding box center [376, 150] width 167 height 25
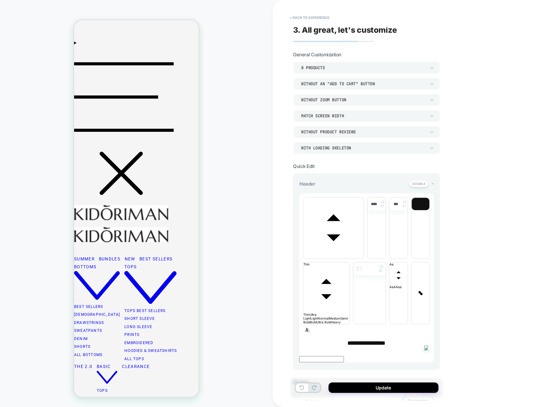
scroll to position [0, 0]
click at [495, 206] on div "**********" at bounding box center [411, 203] width 277 height 407
click at [486, 190] on div "**********" at bounding box center [411, 203] width 277 height 407
drag, startPoint x: 487, startPoint y: 199, endPoint x: 474, endPoint y: 193, distance: 14.6
click at [487, 199] on div "**********" at bounding box center [411, 203] width 277 height 407
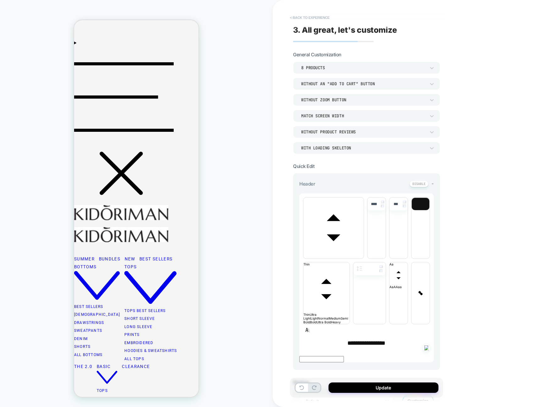
click at [305, 18] on button "< Back to experience" at bounding box center [310, 18] width 46 height 10
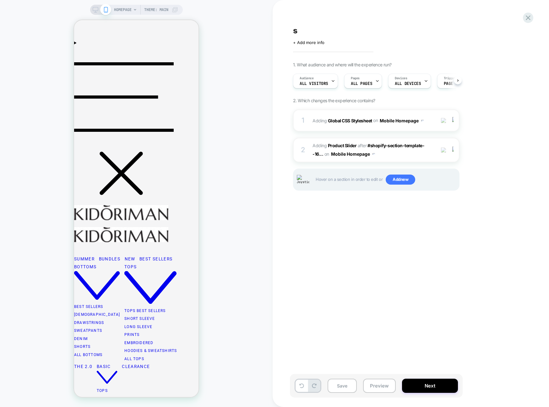
scroll to position [0, 0]
click at [319, 16] on div "s Click to edit experience details + Add more info 1. What audience and where w…" at bounding box center [408, 203] width 236 height 394
drag, startPoint x: 381, startPoint y: 226, endPoint x: 386, endPoint y: 217, distance: 10.8
click at [381, 226] on div "s Click to edit experience details + Add more info 1. What audience and where w…" at bounding box center [408, 203] width 236 height 394
click at [398, 154] on span "#_loomi_addon_1755537346712 Adding Product Slider AFTER #shopify-section-templa…" at bounding box center [373, 149] width 120 height 17
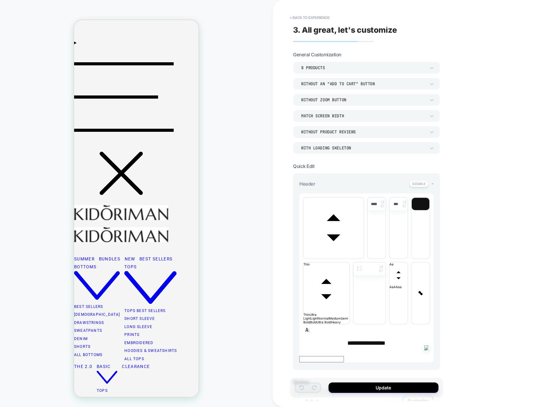
scroll to position [130, 0]
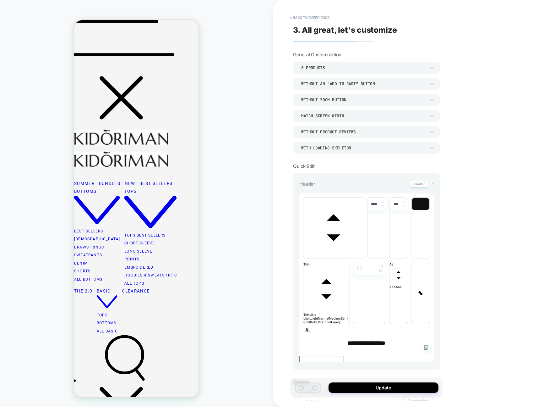
click at [501, 173] on div "**********" at bounding box center [411, 203] width 277 height 407
click at [335, 255] on span "font" at bounding box center [334, 257] width 60 height 4
drag, startPoint x: 334, startPoint y: 295, endPoint x: 357, endPoint y: 319, distance: 33.1
click at [364, 258] on span "font" at bounding box center [364, 257] width 0 height 4
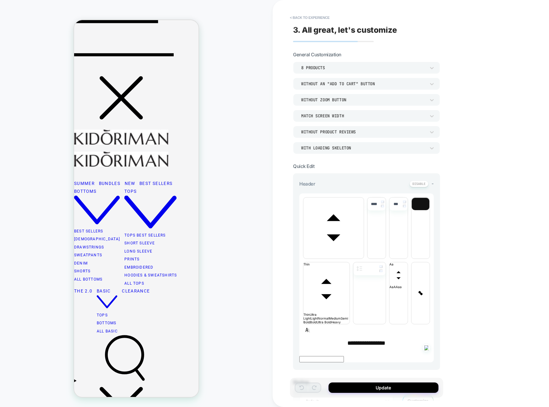
type input "****"
click at [378, 388] on button "Update" at bounding box center [384, 387] width 110 height 10
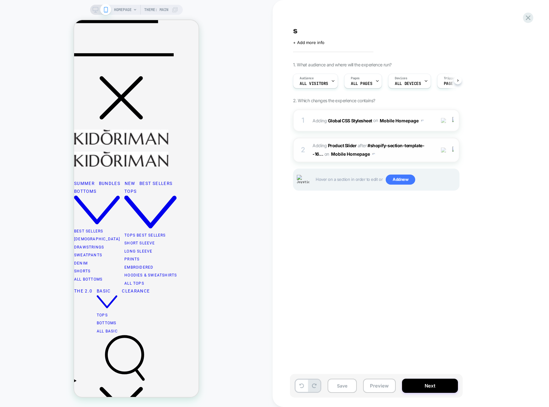
scroll to position [0, 0]
click at [417, 157] on span "#_loomi_addon_1755537346712 Adding Product Slider AFTER #shopify-section-templa…" at bounding box center [373, 149] width 120 height 17
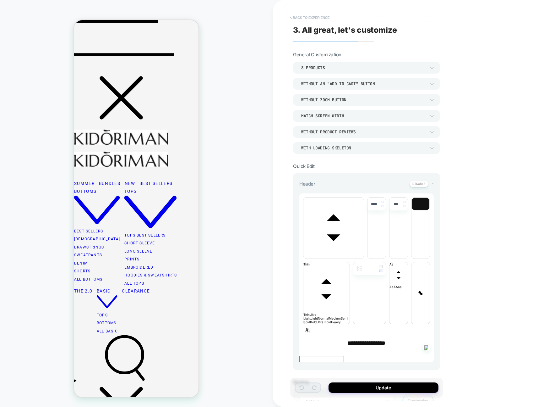
drag, startPoint x: 308, startPoint y: 24, endPoint x: 308, endPoint y: 20, distance: 4.1
click at [308, 24] on div "**********" at bounding box center [366, 203] width 153 height 394
click at [308, 20] on button "< Back to experience" at bounding box center [310, 18] width 46 height 10
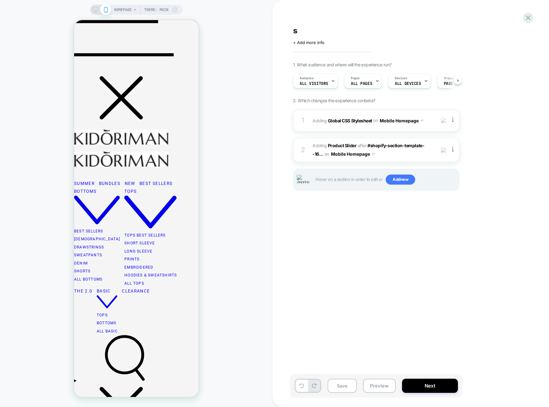
click at [297, 20] on div "s Click to edit experience details + Add more info 1. What audience and where w…" at bounding box center [408, 203] width 236 height 394
click at [402, 154] on span "#_loomi_addon_1755537346712 Adding Product Slider AFTER #shopify-section-templa…" at bounding box center [373, 149] width 120 height 17
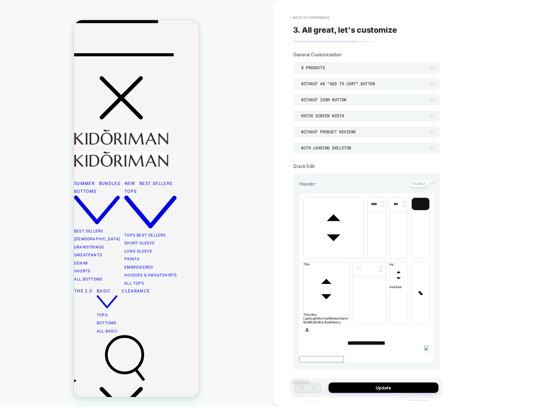
drag, startPoint x: 348, startPoint y: 205, endPoint x: 320, endPoint y: 248, distance: 51.0
click at [348, 255] on span "font" at bounding box center [334, 257] width 60 height 4
click at [364, 258] on span "font" at bounding box center [364, 257] width 0 height 4
type input "****"
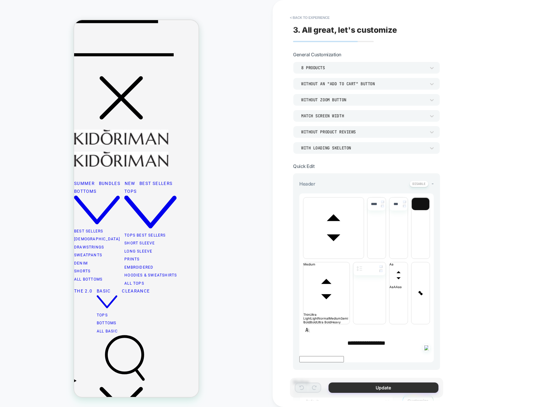
click at [392, 387] on button "Update" at bounding box center [384, 387] width 110 height 10
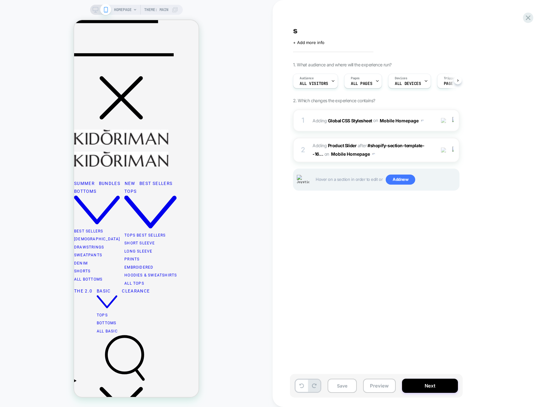
scroll to position [0, 0]
click at [396, 157] on span "#_loomi_addon_1755537346712 Adding Product Slider AFTER #shopify-section-templa…" at bounding box center [373, 149] width 120 height 17
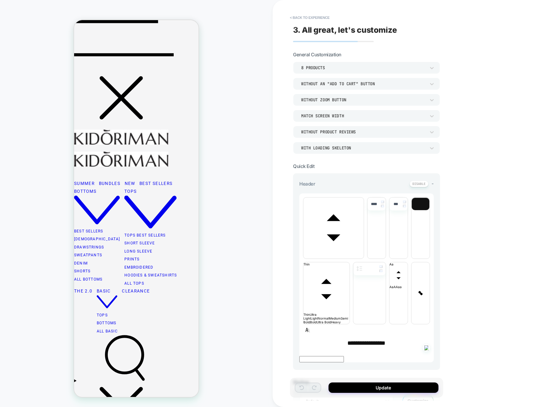
click at [353, 255] on span "font" at bounding box center [334, 257] width 60 height 4
click at [364, 258] on span "font" at bounding box center [364, 257] width 0 height 4
type input "****"
click at [398, 390] on button "Update" at bounding box center [384, 387] width 110 height 10
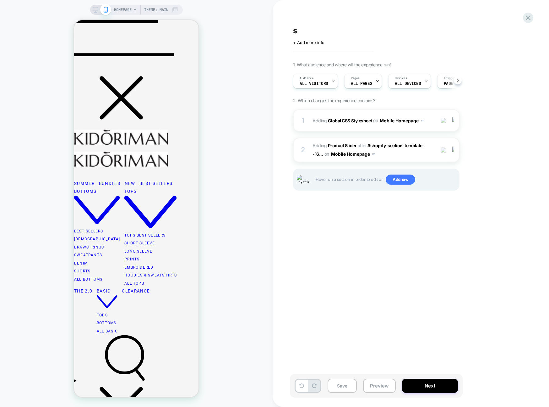
scroll to position [0, 0]
click at [392, 157] on span "#_loomi_addon_1755537346712 Adding Product Slider AFTER #shopify-section-templa…" at bounding box center [373, 149] width 120 height 17
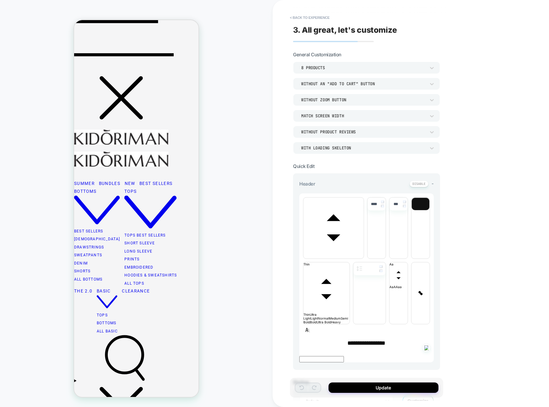
scroll to position [0, 0]
click at [257, 164] on div "HOMEPAGE Theme: MAIN" at bounding box center [136, 203] width 273 height 394
click at [304, 162] on div "**********" at bounding box center [366, 383] width 147 height 665
drag, startPoint x: 300, startPoint y: 162, endPoint x: 304, endPoint y: 162, distance: 4.1
click at [300, 162] on div "**********" at bounding box center [366, 383] width 147 height 665
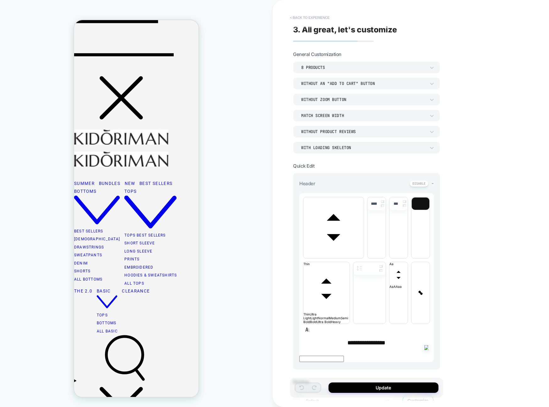
click at [313, 14] on button "< Back to experience" at bounding box center [310, 18] width 46 height 10
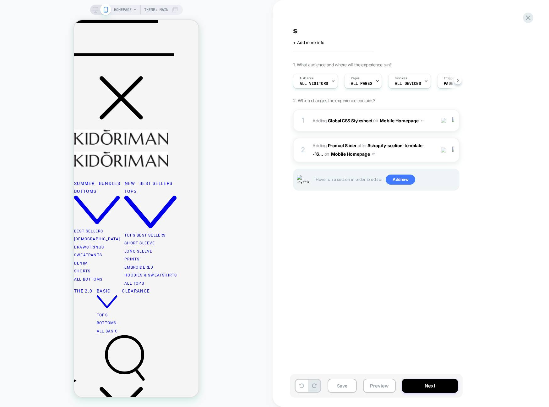
scroll to position [0, 0]
click at [405, 237] on div "s Click to edit experience details + Add more info 1. What audience and where w…" at bounding box center [408, 203] width 236 height 394
click at [513, 65] on div "1. What audience and where will the experience run? Audience All Visitors Pages…" at bounding box center [407, 134] width 229 height 144
drag, startPoint x: 499, startPoint y: 158, endPoint x: 416, endPoint y: 158, distance: 83.3
click at [499, 158] on div "1. What audience and where will the experience run? Audience All Visitors Pages…" at bounding box center [407, 134] width 229 height 144
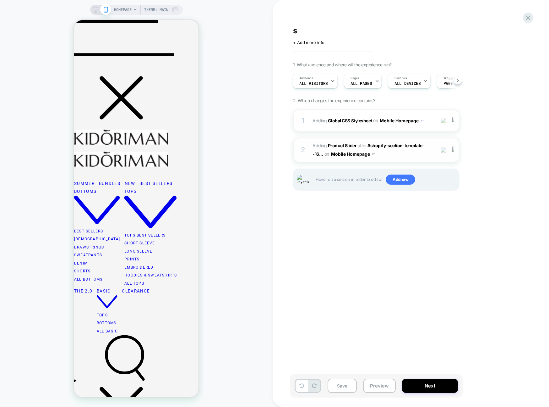
click at [403, 157] on span "#_loomi_addon_1755537346712 Adding Product Slider AFTER #shopify-section-templa…" at bounding box center [373, 149] width 120 height 17
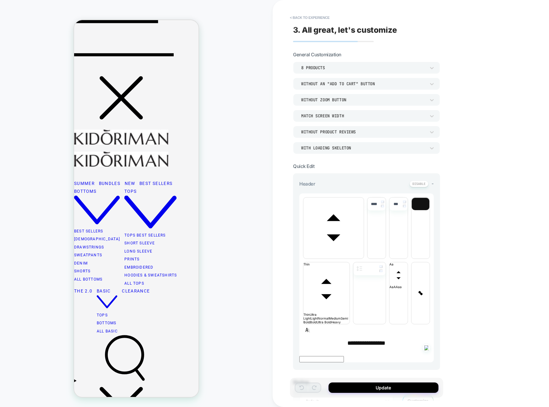
click at [339, 255] on span "font" at bounding box center [334, 257] width 60 height 4
click at [364, 258] on span "font" at bounding box center [364, 257] width 0 height 4
type input "****"
click at [392, 390] on button "Update" at bounding box center [384, 387] width 110 height 10
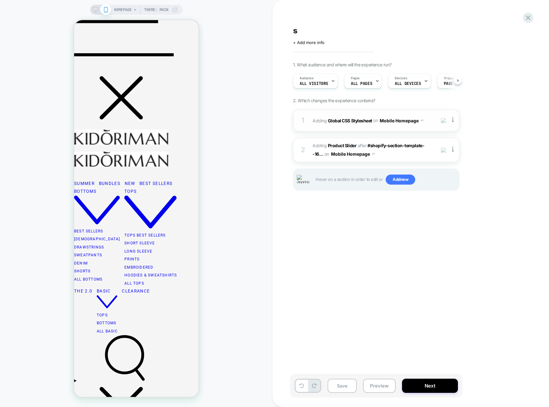
scroll to position [0, 0]
click at [408, 158] on span "#_loomi_addon_1755537346712 Adding Product Slider AFTER #shopify-section-templa…" at bounding box center [373, 149] width 120 height 17
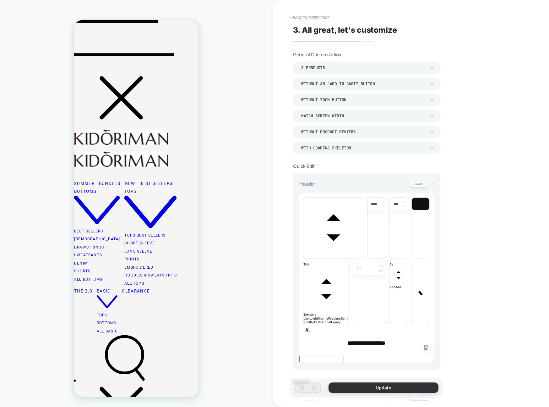
click at [383, 386] on button "Update" at bounding box center [384, 387] width 110 height 10
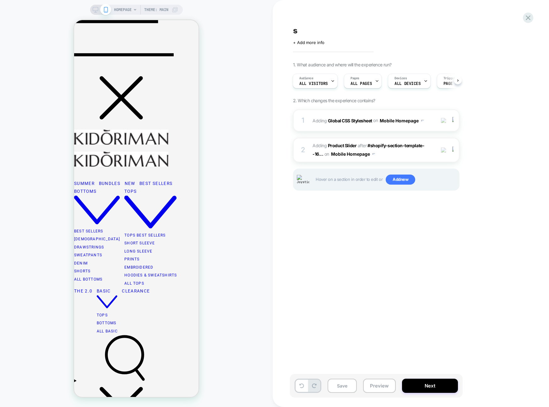
click at [455, 249] on div "s Click to edit experience details + Add more info 1. What audience and where w…" at bounding box center [408, 203] width 236 height 394
click at [394, 238] on div "s Click to edit experience details + Add more info 1. What audience and where w…" at bounding box center [408, 203] width 236 height 394
click at [396, 158] on div "2 #_loomi_addon_1755537346712 Adding Product Slider AFTER #shopify-section-temp…" at bounding box center [376, 150] width 167 height 25
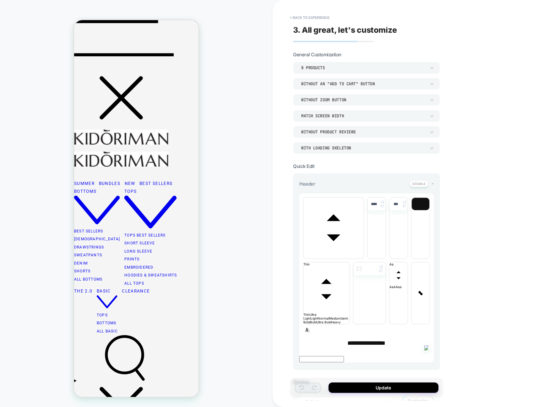
click at [332, 255] on span "font" at bounding box center [334, 257] width 60 height 4
drag, startPoint x: 334, startPoint y: 301, endPoint x: 336, endPoint y: 306, distance: 5.4
click at [364, 258] on span "font" at bounding box center [364, 257] width 0 height 4
type input "****"
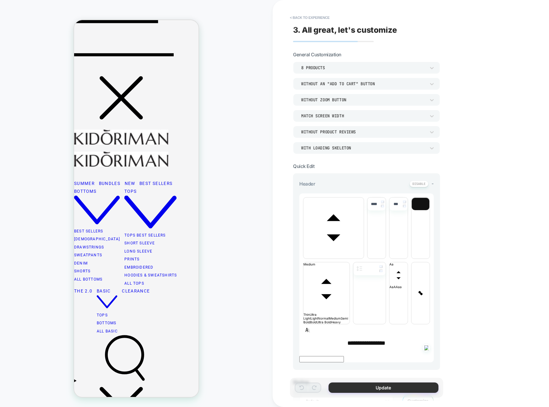
click at [373, 385] on button "Update" at bounding box center [384, 387] width 110 height 10
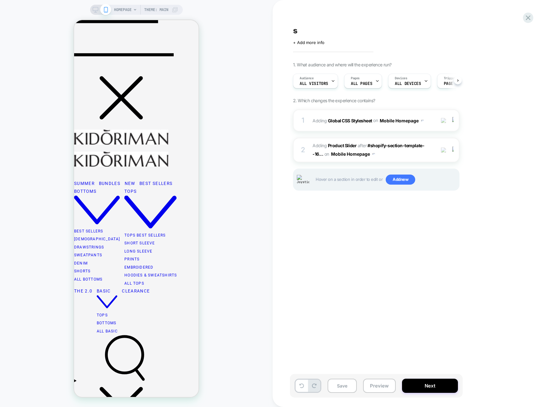
scroll to position [0, 0]
click at [503, 120] on div "1. What audience and where will the experience run? Audience All Visitors Pages…" at bounding box center [407, 134] width 229 height 144
click at [400, 156] on span "#_loomi_addon_1755537346712 Adding Product Slider AFTER #shopify-section-templa…" at bounding box center [373, 149] width 120 height 17
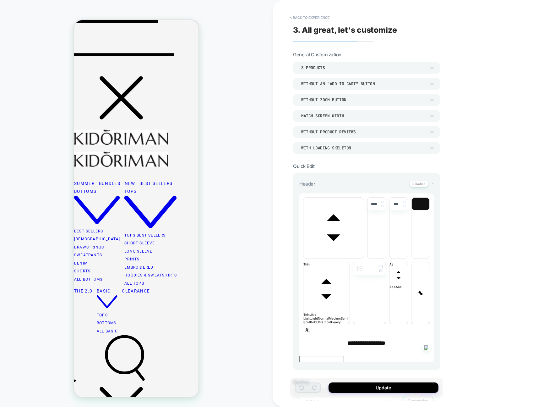
click at [359, 255] on span "font" at bounding box center [334, 257] width 60 height 4
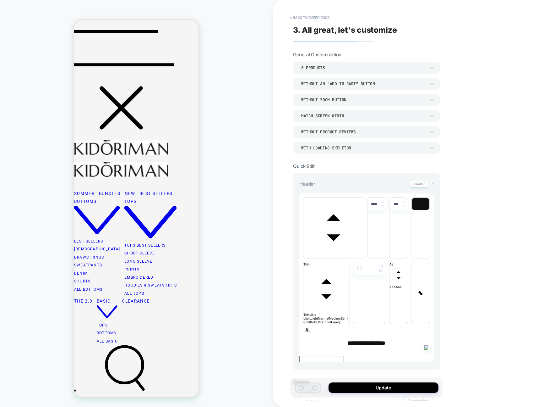
scroll to position [160, 0]
click at [364, 258] on span "font" at bounding box center [364, 257] width 0 height 4
type input "****"
click at [400, 390] on button "Update" at bounding box center [384, 387] width 110 height 10
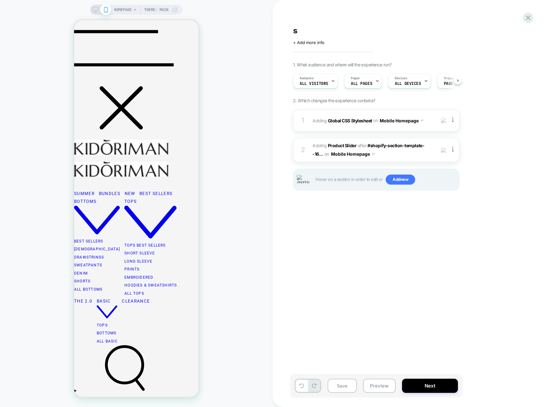
scroll to position [0, 0]
click at [402, 158] on div "2 #_loomi_addon_1755537346712 Adding Product Slider AFTER #shopify-section-temp…" at bounding box center [376, 150] width 167 height 25
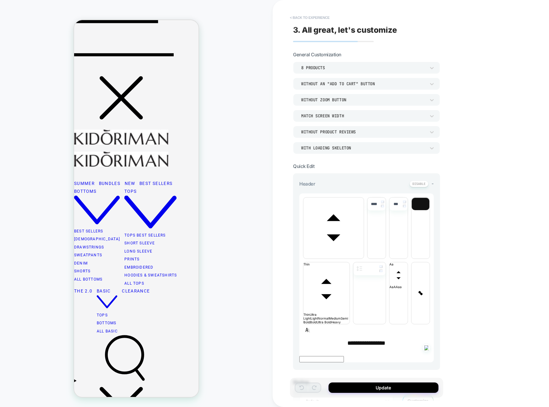
drag, startPoint x: 304, startPoint y: 8, endPoint x: 308, endPoint y: 17, distance: 10.0
click at [304, 8] on div "**********" at bounding box center [366, 203] width 153 height 394
click at [309, 17] on button "< Back to experience" at bounding box center [310, 18] width 46 height 10
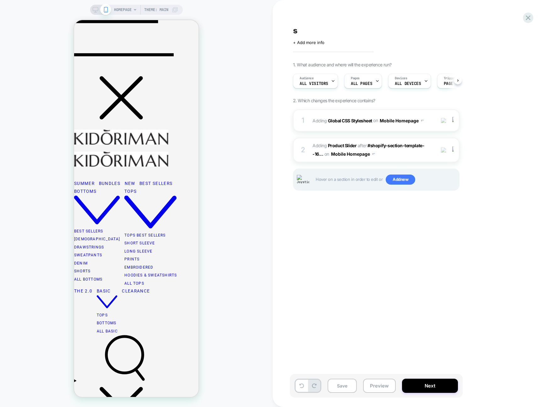
scroll to position [0, 0]
click at [362, 43] on div "+ Add more info" at bounding box center [356, 42] width 126 height 5
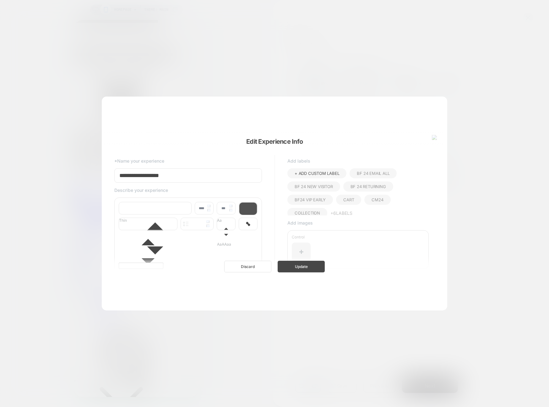
click at [534, 36] on div at bounding box center [274, 203] width 549 height 407
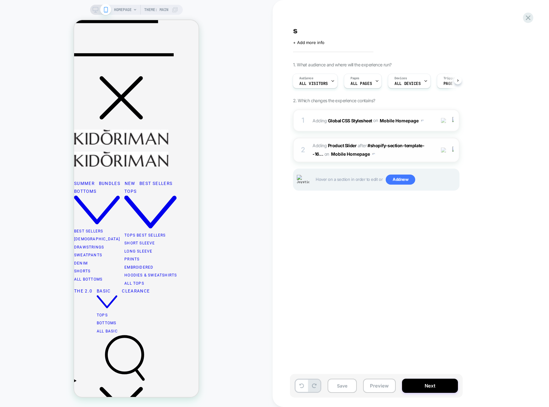
click at [407, 154] on span "#_loomi_addon_1755537346712 Adding Product Slider AFTER #shopify-section-templa…" at bounding box center [373, 149] width 120 height 17
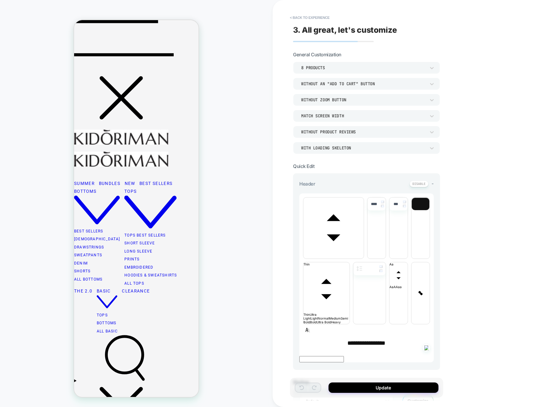
drag, startPoint x: 329, startPoint y: 208, endPoint x: 338, endPoint y: 239, distance: 32.1
click at [329, 255] on span "font" at bounding box center [334, 257] width 60 height 4
click at [364, 258] on span "font" at bounding box center [364, 257] width 0 height 4
type input "****"
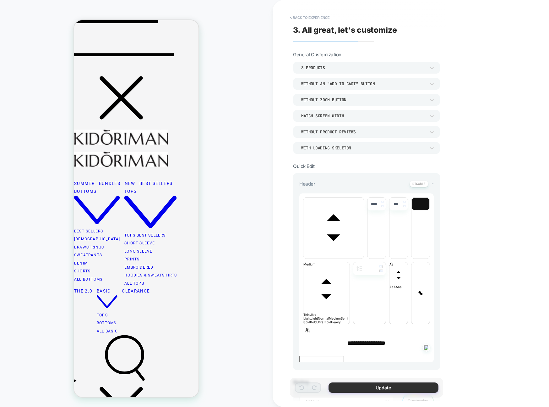
click at [369, 386] on button "Update" at bounding box center [384, 387] width 110 height 10
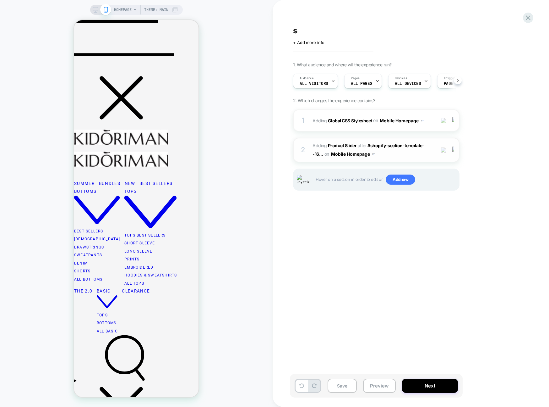
scroll to position [0, 0]
click at [410, 154] on span "#_loomi_addon_1755537346712 Adding Product Slider AFTER #shopify-section-templa…" at bounding box center [373, 149] width 120 height 17
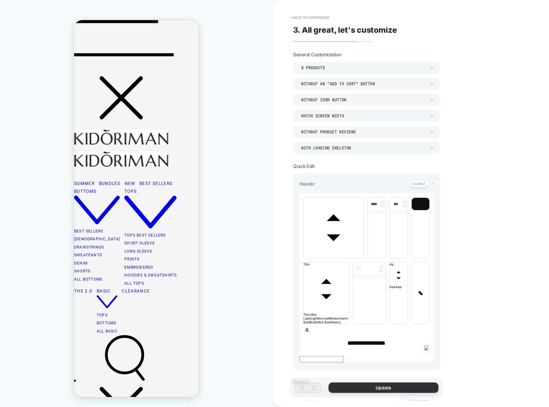
click at [416, 383] on button "Update" at bounding box center [384, 387] width 110 height 10
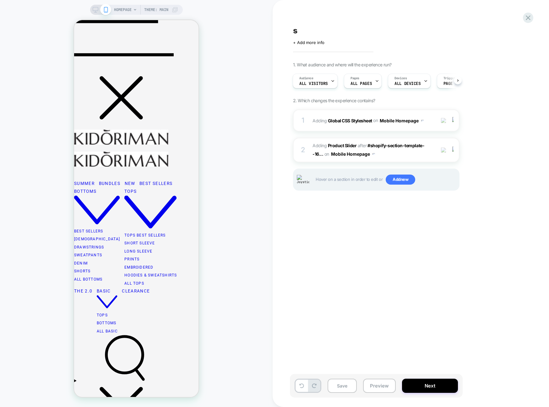
click at [405, 154] on span "#_loomi_addon_1755537346712 Adding Product Slider AFTER #shopify-section-templa…" at bounding box center [373, 149] width 120 height 17
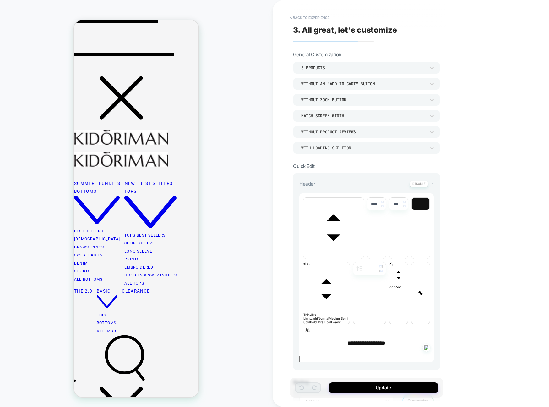
click at [352, 255] on span "font" at bounding box center [334, 257] width 60 height 4
drag, startPoint x: 331, startPoint y: 294, endPoint x: 335, endPoint y: 298, distance: 5.3
click at [364, 258] on span "font" at bounding box center [364, 257] width 0 height 4
type input "****"
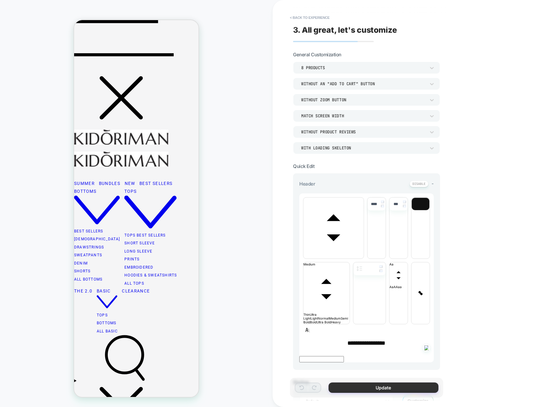
click at [396, 384] on button "Update" at bounding box center [384, 387] width 110 height 10
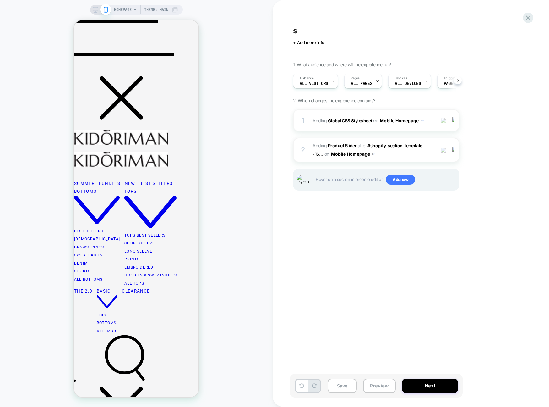
scroll to position [0, 0]
click at [411, 153] on span "#_loomi_addon_1755537346712 Adding Product Slider AFTER #shopify-section-templa…" at bounding box center [373, 149] width 120 height 17
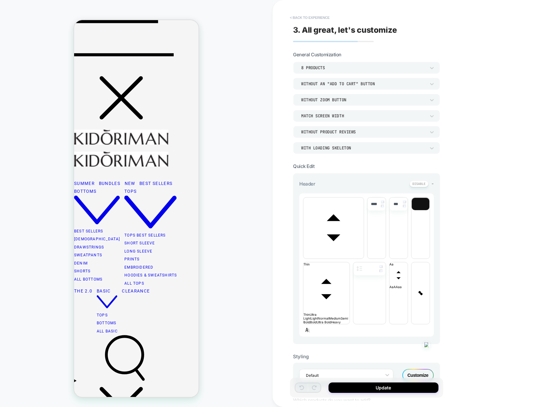
click at [302, 21] on button "< Back to experience" at bounding box center [310, 18] width 46 height 10
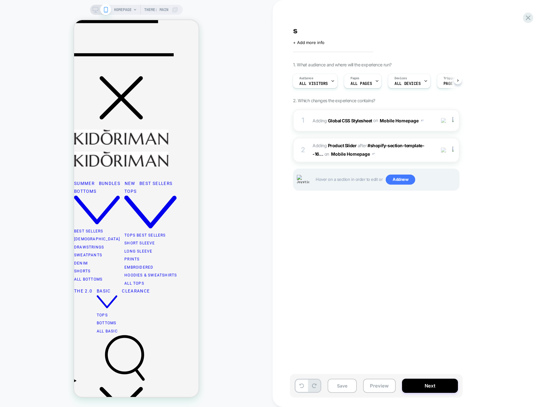
click at [470, 223] on div "s Click to edit experience details + Add more info 1. What audience and where w…" at bounding box center [408, 203] width 236 height 394
click at [419, 161] on div "2 #_loomi_addon_1755537346712 Adding Product Slider AFTER #shopify-section-temp…" at bounding box center [376, 150] width 167 height 25
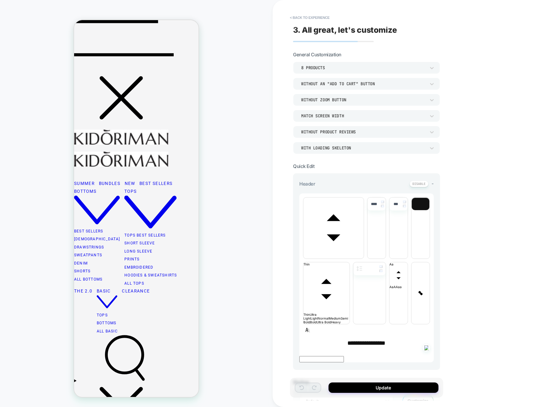
click at [349, 255] on span "font" at bounding box center [334, 257] width 60 height 4
click at [364, 258] on span "font" at bounding box center [364, 257] width 0 height 4
type input "****"
click at [385, 390] on button "Update" at bounding box center [384, 387] width 110 height 10
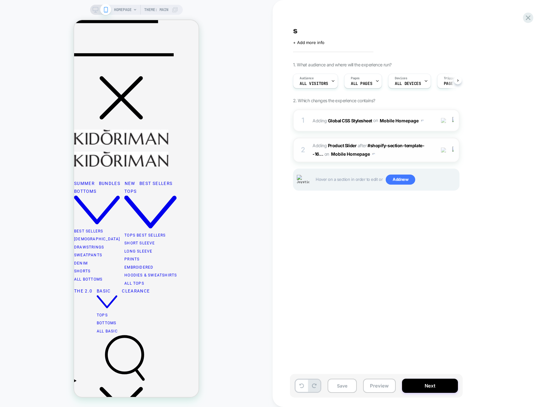
scroll to position [0, 0]
click at [405, 157] on span "#_loomi_addon_1755537346712 Adding Product Slider AFTER #shopify-section-templa…" at bounding box center [373, 149] width 120 height 17
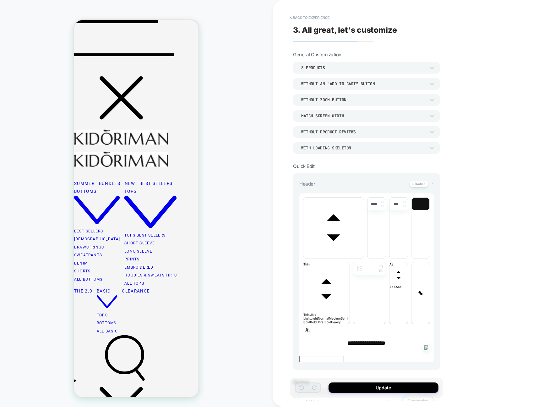
click at [402, 339] on p "**********" at bounding box center [367, 342] width 135 height 7
type input "****"
click at [491, 56] on div "**********" at bounding box center [411, 203] width 277 height 407
click at [313, 16] on button "< Back to experience" at bounding box center [310, 18] width 46 height 10
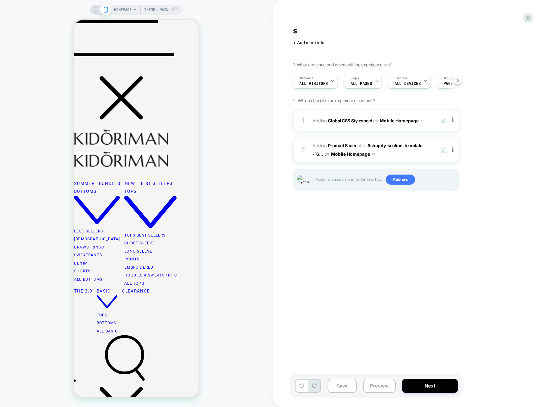
click at [394, 22] on div "s Click to edit experience details + Add more info 1. What audience and where w…" at bounding box center [408, 203] width 236 height 394
click at [415, 220] on div "s Click to edit experience details + Add more info 1. What audience and where w…" at bounding box center [408, 203] width 236 height 394
click at [406, 157] on span "#_loomi_addon_1755537346712 Adding Product Slider AFTER #shopify-section-templa…" at bounding box center [373, 149] width 120 height 17
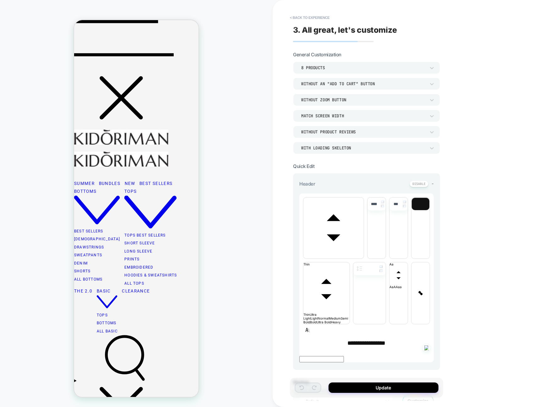
click at [350, 255] on span "font" at bounding box center [334, 257] width 60 height 4
click at [364, 258] on span "font" at bounding box center [364, 257] width 0 height 4
type input "****"
drag, startPoint x: 384, startPoint y: 391, endPoint x: 386, endPoint y: 382, distance: 8.6
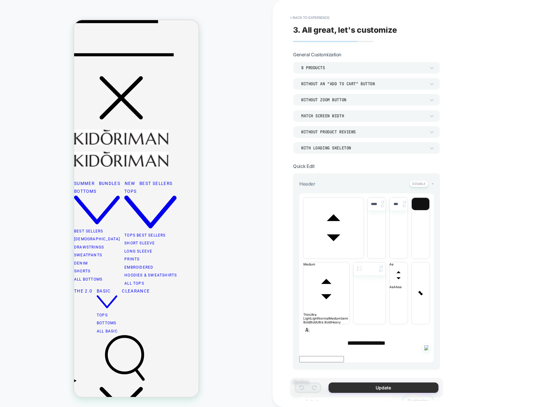
click at [384, 391] on button "Update" at bounding box center [384, 387] width 110 height 10
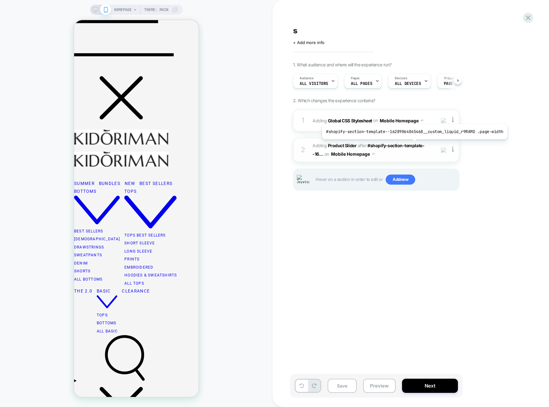
scroll to position [0, 0]
click at [416, 154] on span "#_loomi_addon_1755537346712 Adding Product Slider AFTER #shopify-section-templa…" at bounding box center [373, 149] width 120 height 17
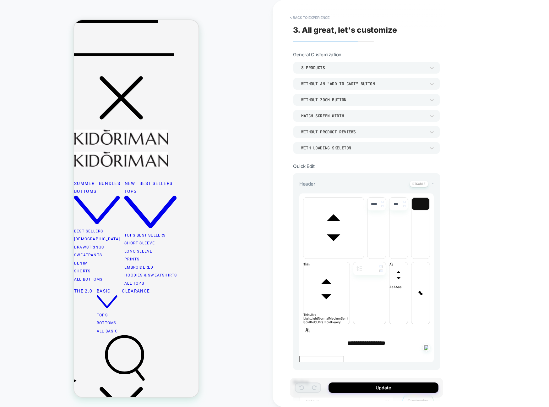
click at [352, 255] on span "font" at bounding box center [334, 257] width 60 height 4
click at [364, 258] on span "font" at bounding box center [364, 257] width 0 height 4
type input "****"
click at [374, 387] on button "Update" at bounding box center [384, 387] width 110 height 10
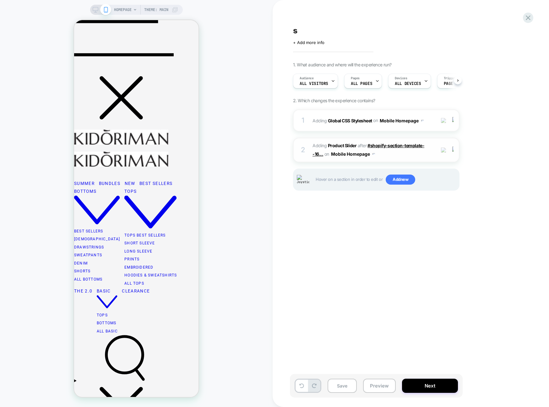
scroll to position [0, 0]
click at [394, 156] on span "#_loomi_addon_1755537346712 Adding Product Slider AFTER #shopify-section-templa…" at bounding box center [373, 149] width 120 height 17
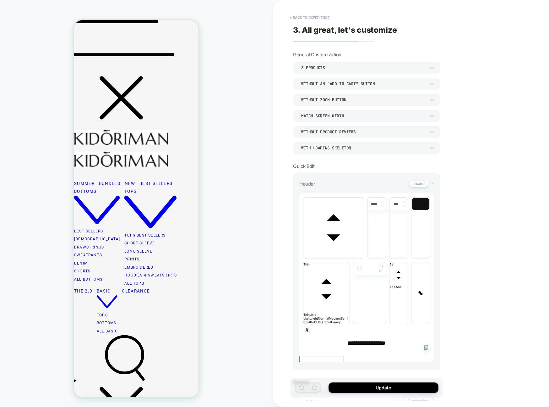
click at [482, 87] on div "**********" at bounding box center [411, 203] width 277 height 407
click at [325, 15] on button "< Back to experience" at bounding box center [310, 18] width 46 height 10
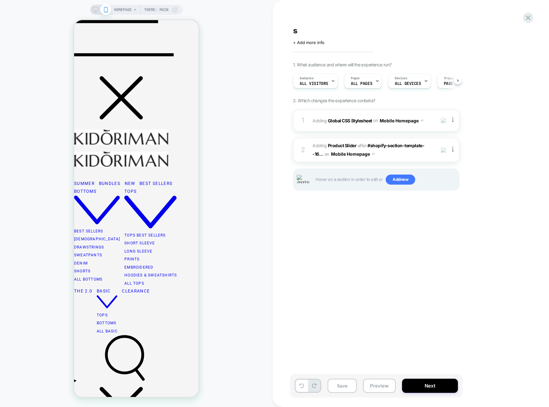
click at [389, 19] on div "s Click to edit experience details + Add more info 1. What audience and where w…" at bounding box center [408, 203] width 236 height 394
drag, startPoint x: 442, startPoint y: 240, endPoint x: 438, endPoint y: 232, distance: 9.1
click at [442, 240] on div "s Click to edit experience details + Add more info 1. What audience and where w…" at bounding box center [408, 203] width 236 height 394
click at [407, 155] on span "#_loomi_addon_1755537346712 Adding Product Slider AFTER #shopify-section-templa…" at bounding box center [373, 149] width 120 height 17
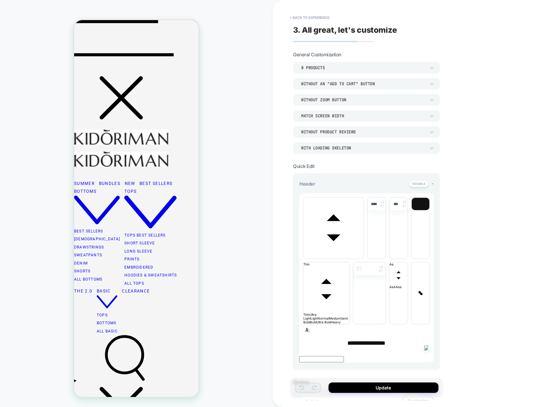
click at [356, 255] on span "font" at bounding box center [334, 257] width 60 height 4
click at [364, 258] on span "font" at bounding box center [364, 257] width 0 height 4
type input "****"
click at [325, 19] on button "< Back to experience" at bounding box center [310, 18] width 46 height 10
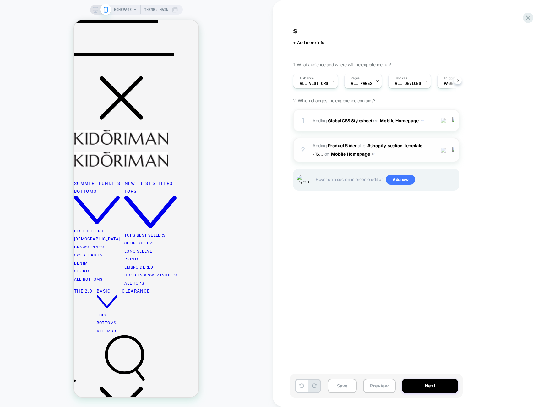
scroll to position [0, 0]
click at [417, 156] on span "#_loomi_addon_1755537346712 Adding Product Slider AFTER #shopify-section-templa…" at bounding box center [373, 149] width 120 height 17
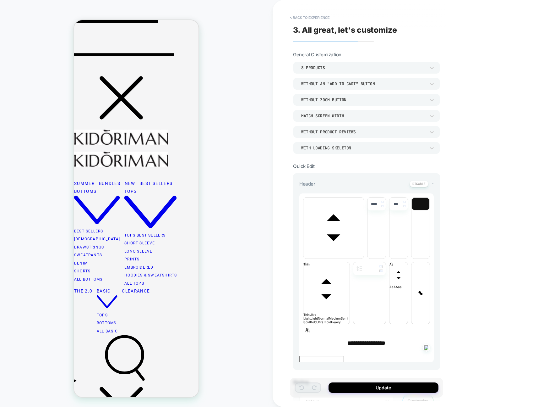
click at [352, 255] on span "font" at bounding box center [334, 257] width 60 height 4
click at [364, 258] on span "font" at bounding box center [364, 257] width 0 height 4
type input "****"
click at [366, 384] on button "Update" at bounding box center [384, 387] width 110 height 10
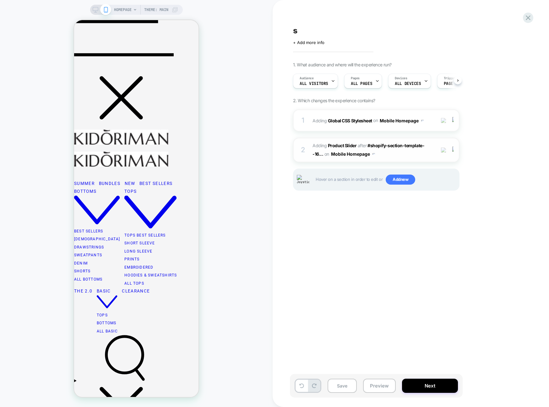
scroll to position [0, 0]
click at [395, 155] on span "#_loomi_addon_1755537346712 Adding Product Slider AFTER #shopify-section-templa…" at bounding box center [373, 149] width 120 height 17
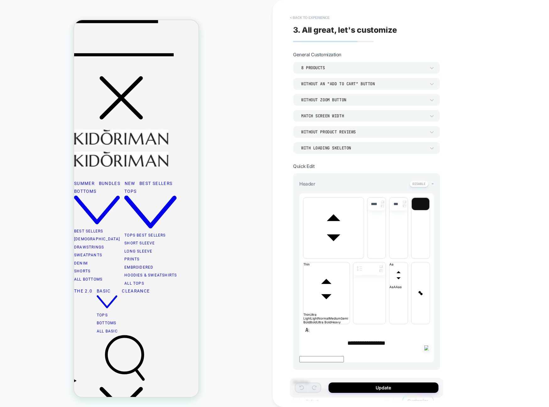
drag, startPoint x: 304, startPoint y: 26, endPoint x: 308, endPoint y: 19, distance: 8.6
click at [304, 26] on span "3. All great, let's customize" at bounding box center [345, 29] width 104 height 9
click at [308, 18] on button "< Back to experience" at bounding box center [310, 18] width 46 height 10
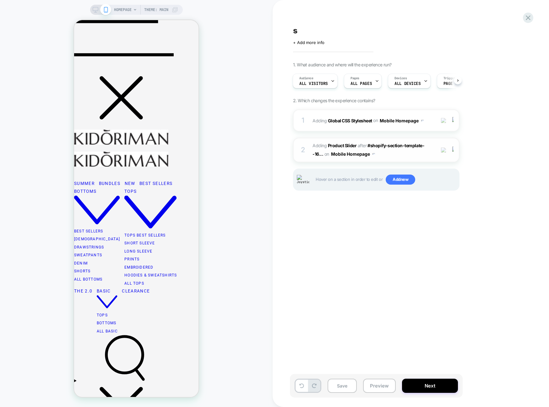
click at [398, 158] on span "#_loomi_addon_1755537346712 Adding Product Slider AFTER #shopify-section-templa…" at bounding box center [373, 149] width 120 height 17
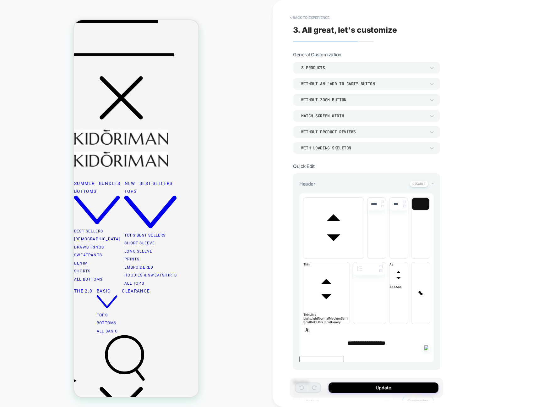
click at [354, 255] on span "font" at bounding box center [334, 257] width 60 height 4
click at [364, 258] on span "font" at bounding box center [364, 257] width 0 height 4
type input "****"
click at [382, 386] on button "Update" at bounding box center [384, 387] width 110 height 10
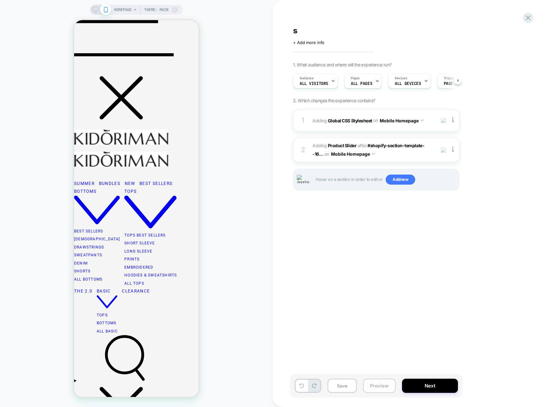
scroll to position [0, 0]
click at [417, 158] on div "2 #_loomi_addon_1755537346712 Adding Product Slider AFTER #shopify-section-temp…" at bounding box center [376, 150] width 167 height 25
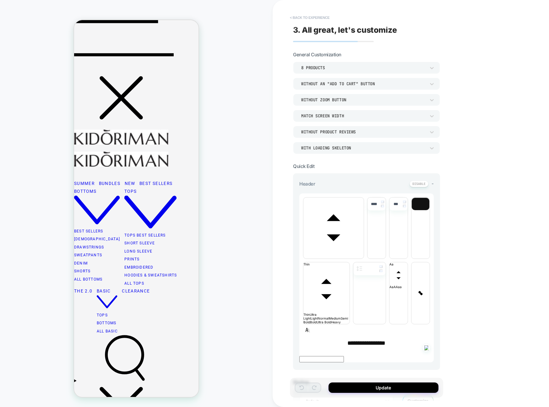
click at [327, 21] on button "< Back to experience" at bounding box center [310, 18] width 46 height 10
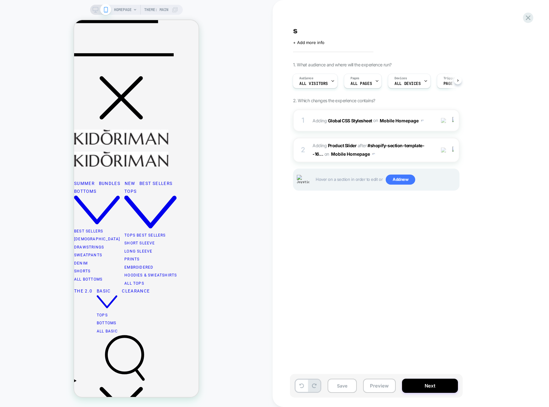
click at [404, 158] on div "2 #_loomi_addon_1755537346712 Adding Product Slider AFTER #shopify-section-temp…" at bounding box center [376, 150] width 167 height 25
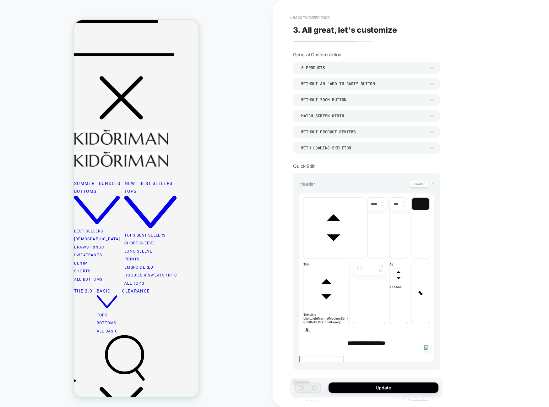
click at [355, 255] on span "font" at bounding box center [334, 257] width 60 height 4
click at [364, 258] on span "font" at bounding box center [364, 257] width 0 height 4
type input "****"
click at [382, 393] on div "Update" at bounding box center [366, 388] width 153 height 20
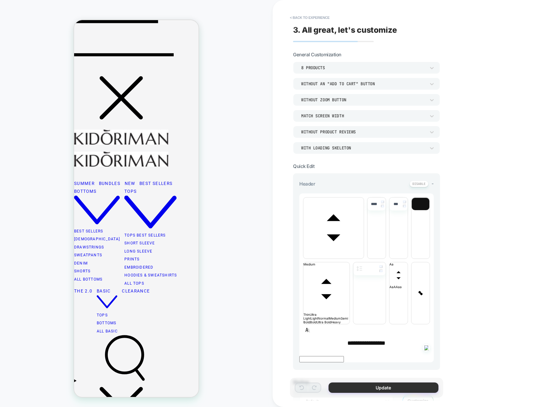
click at [383, 390] on button "Update" at bounding box center [384, 387] width 110 height 10
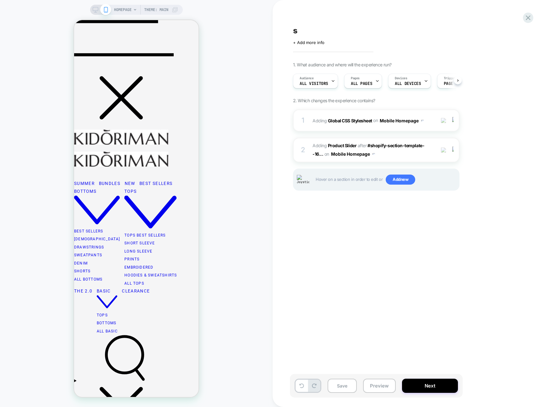
scroll to position [0, 0]
click at [393, 162] on div "1 Adding Global CSS Stylesheet on Mobile Homepage Add Before Add After Copy to …" at bounding box center [376, 157] width 167 height 97
click at [392, 161] on div "2 #_loomi_addon_1755537346712 Adding Product Slider AFTER #shopify-section-temp…" at bounding box center [376, 150] width 167 height 25
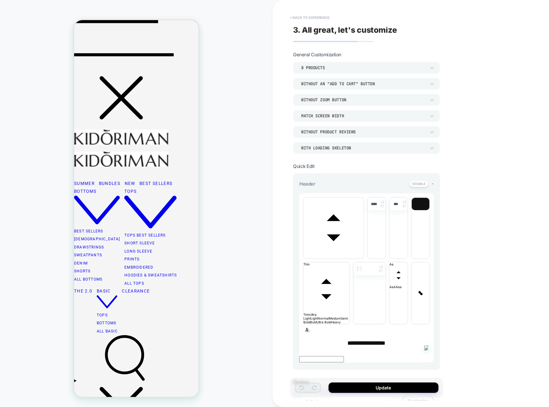
click at [318, 18] on button "< Back to experience" at bounding box center [310, 18] width 46 height 10
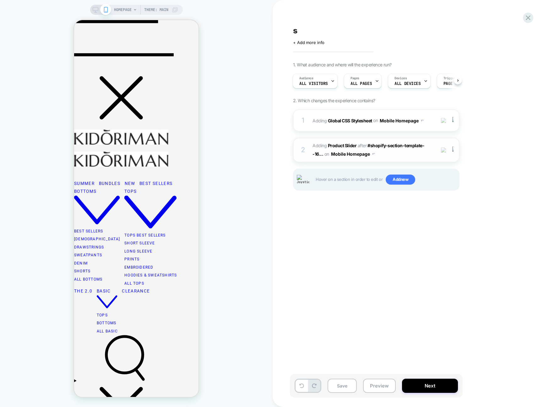
click at [418, 156] on span "#_loomi_addon_1755537346712 Adding Product Slider AFTER #shopify-section-templa…" at bounding box center [373, 149] width 120 height 17
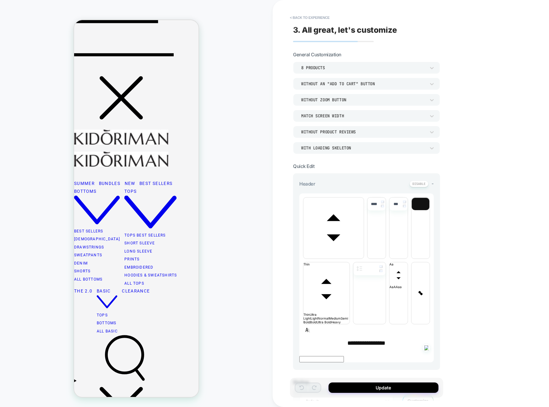
click at [336, 255] on span "font" at bounding box center [334, 257] width 60 height 4
click at [364, 258] on span "font" at bounding box center [364, 257] width 0 height 4
type input "****"
click at [372, 390] on button "Update" at bounding box center [384, 387] width 110 height 10
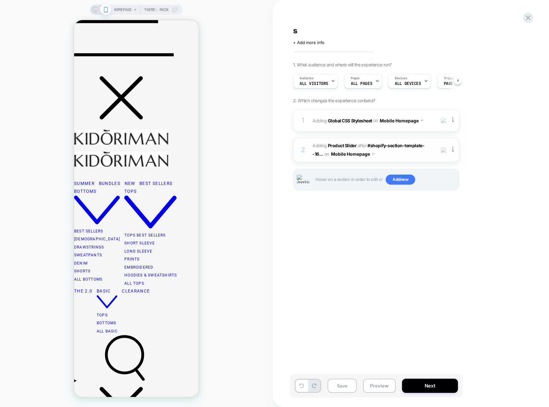
scroll to position [0, 0]
click at [414, 156] on span "#_loomi_addon_1755537346712 Adding Product Slider AFTER #shopify-section-templa…" at bounding box center [373, 149] width 120 height 17
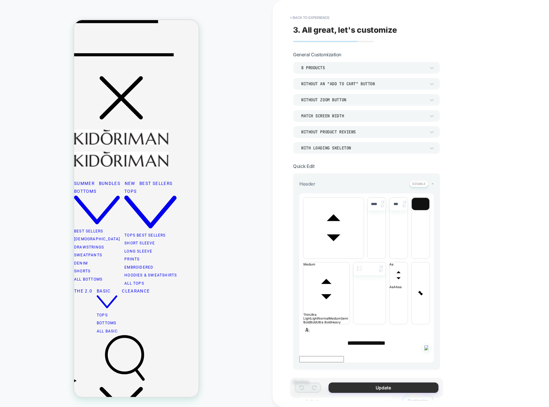
click at [362, 392] on button "Update" at bounding box center [384, 387] width 110 height 10
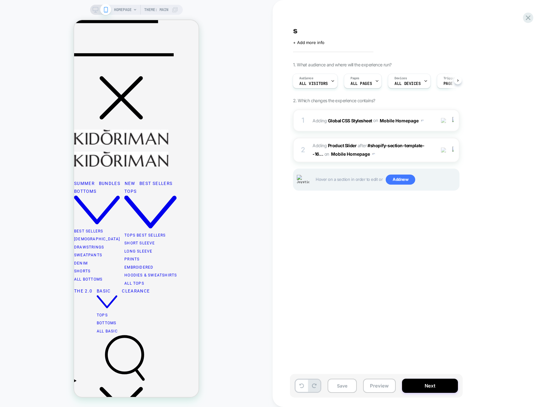
click at [410, 161] on div "2 #_loomi_addon_1755537346712 Adding Product Slider AFTER #shopify-section-temp…" at bounding box center [376, 150] width 167 height 25
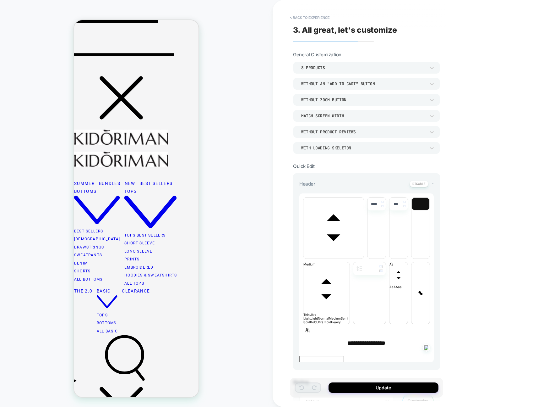
click at [329, 255] on span "font" at bounding box center [334, 257] width 60 height 4
click at [364, 258] on span "font" at bounding box center [364, 257] width 0 height 4
drag, startPoint x: 357, startPoint y: 252, endPoint x: 425, endPoint y: 248, distance: 68.0
click at [432, 339] on div "**********" at bounding box center [367, 350] width 135 height 23
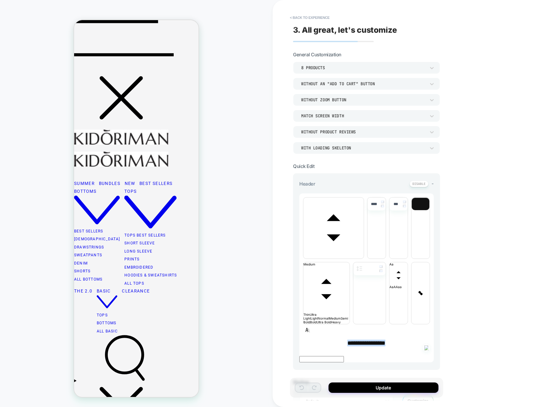
type input "****"
click at [320, 255] on span "font" at bounding box center [334, 257] width 60 height 4
click at [364, 258] on span "font" at bounding box center [364, 257] width 0 height 4
click at [367, 388] on button "Update" at bounding box center [384, 387] width 110 height 10
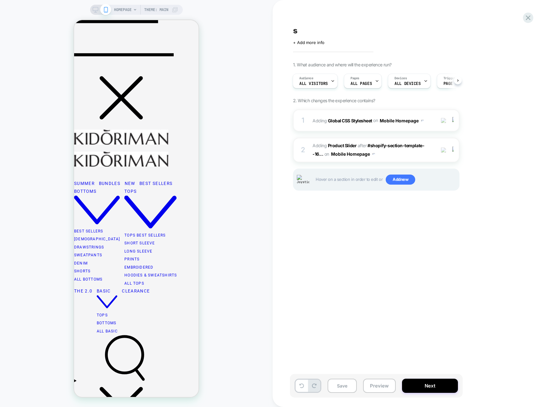
click at [399, 282] on div "s Click to edit experience details + Add more info 1. What audience and where w…" at bounding box center [408, 203] width 236 height 394
click at [414, 150] on span "#_loomi_addon_1755537346712 Adding Product Slider AFTER #shopify-section-templa…" at bounding box center [373, 149] width 120 height 17
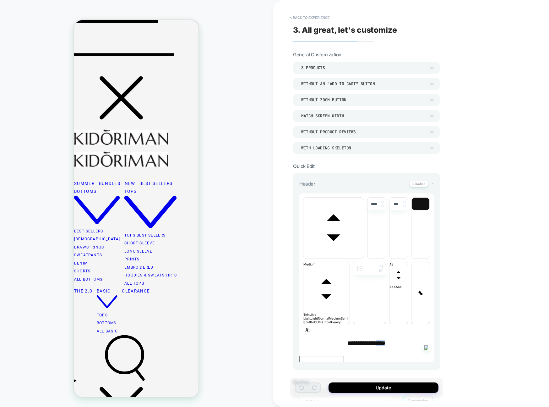
drag, startPoint x: 378, startPoint y: 252, endPoint x: 392, endPoint y: 253, distance: 14.8
click at [392, 339] on p "**********" at bounding box center [367, 342] width 135 height 7
click at [339, 255] on span "font" at bounding box center [334, 257] width 60 height 4
click at [364, 255] on span "font" at bounding box center [364, 257] width 0 height 4
click at [388, 386] on button "Update" at bounding box center [384, 387] width 110 height 10
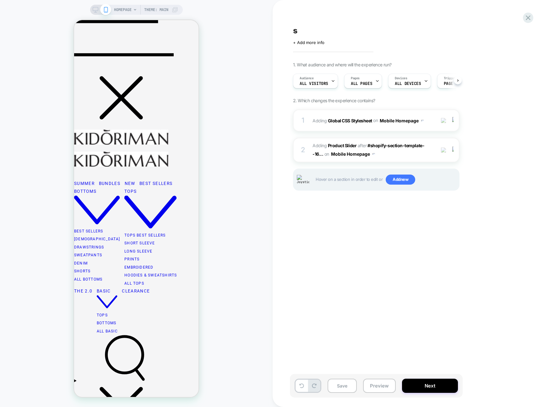
scroll to position [0, 0]
drag, startPoint x: 424, startPoint y: 251, endPoint x: 496, endPoint y: 134, distance: 138.0
click at [424, 251] on div "s Click to edit experience details + Add more info 1. What audience and where w…" at bounding box center [408, 203] width 236 height 394
click at [422, 150] on span "#_loomi_addon_1755537346712 Adding Product Slider AFTER #shopify-section-templa…" at bounding box center [373, 149] width 120 height 17
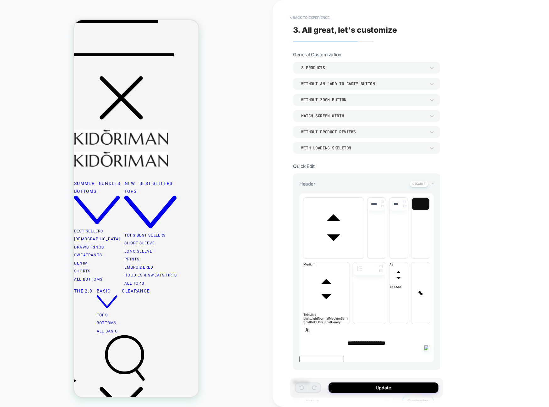
scroll to position [131, 0]
drag, startPoint x: 378, startPoint y: 252, endPoint x: 381, endPoint y: 252, distance: 3.2
click at [381, 340] on span "****" at bounding box center [381, 343] width 9 height 6
drag, startPoint x: 359, startPoint y: 251, endPoint x: 363, endPoint y: 252, distance: 4.1
click at [363, 340] on span "**********" at bounding box center [362, 343] width 29 height 6
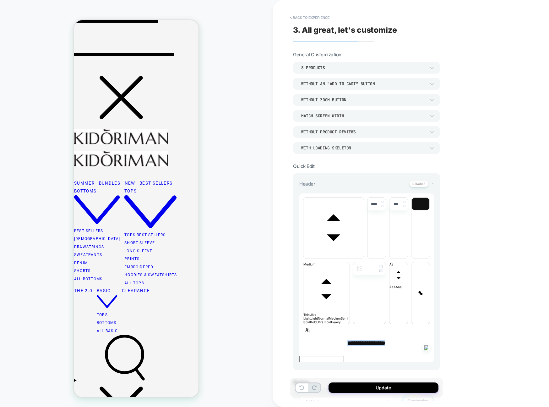
drag, startPoint x: 382, startPoint y: 253, endPoint x: 315, endPoint y: 248, distance: 66.5
click at [309, 339] on p "****** * **** ****" at bounding box center [367, 342] width 135 height 7
click at [344, 255] on span "font" at bounding box center [334, 257] width 60 height 4
click at [364, 258] on span "font" at bounding box center [364, 257] width 0 height 4
click at [331, 255] on span "font" at bounding box center [334, 257] width 60 height 4
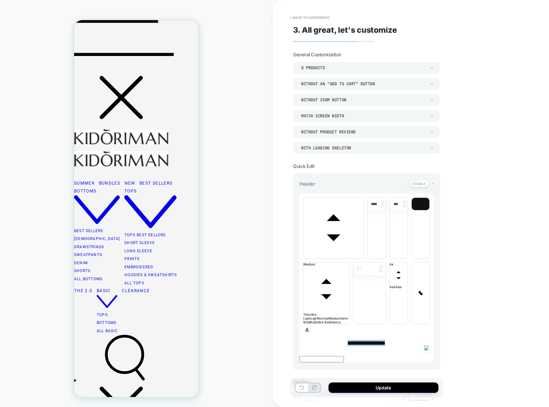
scroll to position [47, 0]
click at [364, 258] on span "font" at bounding box center [364, 257] width 0 height 4
drag, startPoint x: 329, startPoint y: 206, endPoint x: 328, endPoint y: 237, distance: 31.1
click at [329, 255] on span "font" at bounding box center [334, 257] width 60 height 4
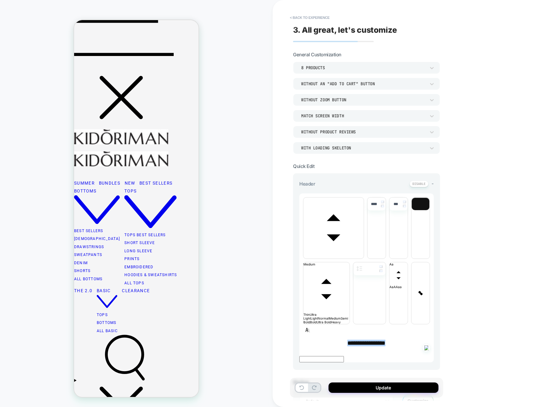
click at [364, 258] on span "font" at bounding box center [364, 257] width 0 height 4
drag, startPoint x: 334, startPoint y: 218, endPoint x: 333, endPoint y: 249, distance: 30.8
click at [334, 262] on span "fontWeight" at bounding box center [327, 287] width 46 height 51
drag, startPoint x: 327, startPoint y: 316, endPoint x: 370, endPoint y: 391, distance: 86.5
click at [327, 320] on span "fontWeight" at bounding box center [324, 322] width 14 height 4
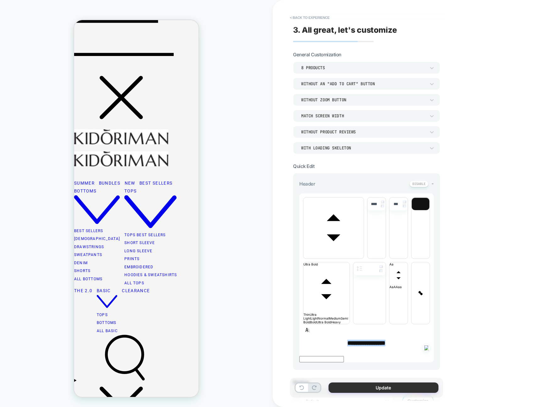
click at [410, 390] on button "Update" at bounding box center [384, 387] width 110 height 10
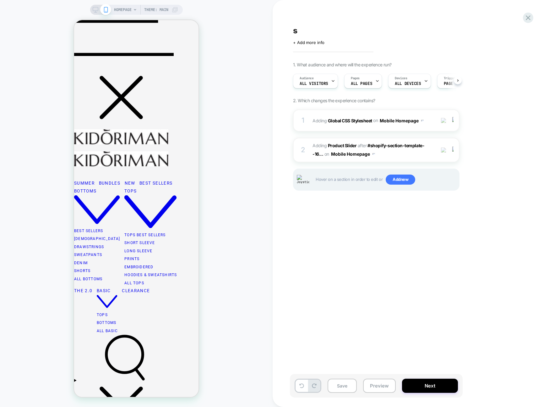
scroll to position [0, 0]
click at [417, 276] on div "s Click to edit experience details + Add more info 1. What audience and where w…" at bounding box center [408, 203] width 236 height 394
click at [419, 153] on span "#_loomi_addon_1755537346712 Adding Product Slider AFTER #shopify-section-templa…" at bounding box center [373, 149] width 120 height 17
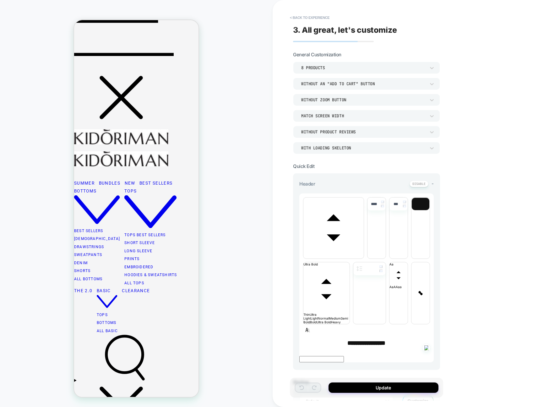
scroll to position [130, 0]
drag, startPoint x: 381, startPoint y: 253, endPoint x: 362, endPoint y: 209, distance: 48.0
click at [386, 340] on strong "**********" at bounding box center [367, 343] width 38 height 6
drag, startPoint x: 352, startPoint y: 203, endPoint x: 345, endPoint y: 253, distance: 50.5
click at [352, 255] on span "font" at bounding box center [334, 257] width 60 height 4
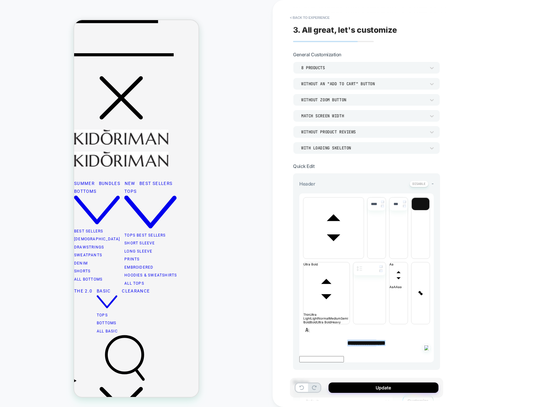
scroll to position [149, 0]
click at [364, 258] on span "font" at bounding box center [364, 257] width 0 height 4
click at [400, 385] on button "Update" at bounding box center [384, 387] width 110 height 10
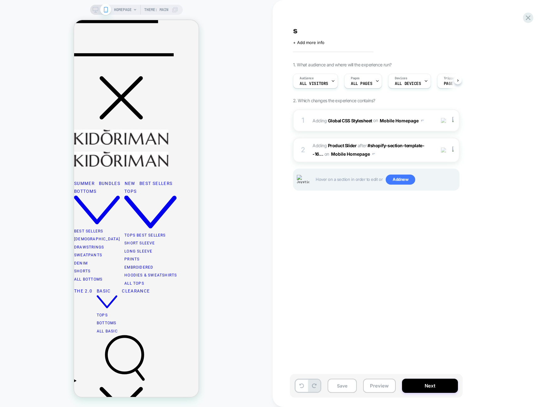
scroll to position [0, 0]
click at [427, 236] on div "s Click to edit experience details + Add more info 1. What audience and where w…" at bounding box center [408, 203] width 236 height 394
click at [404, 158] on span "#_loomi_addon_1755537346712 Adding Product Slider AFTER #shopify-section-templa…" at bounding box center [373, 149] width 120 height 17
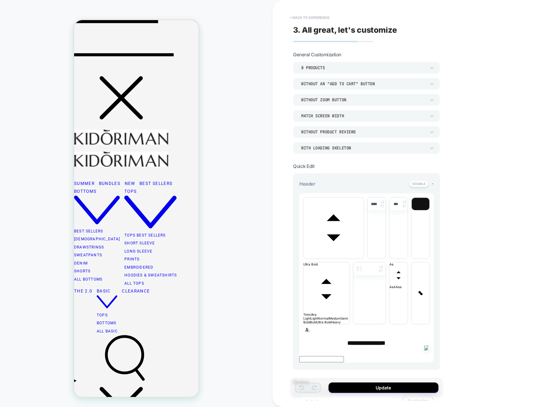
click at [323, 22] on button "< Back to experience" at bounding box center [310, 18] width 46 height 10
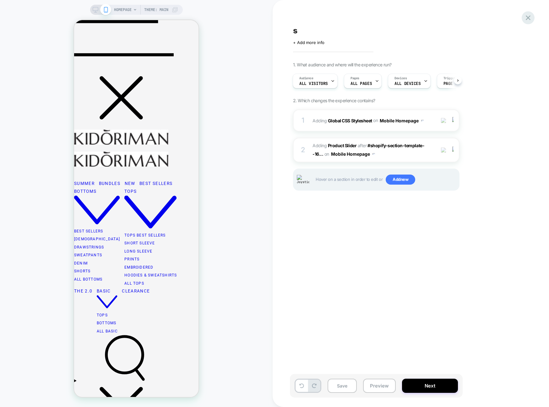
click at [532, 18] on icon at bounding box center [528, 18] width 8 height 8
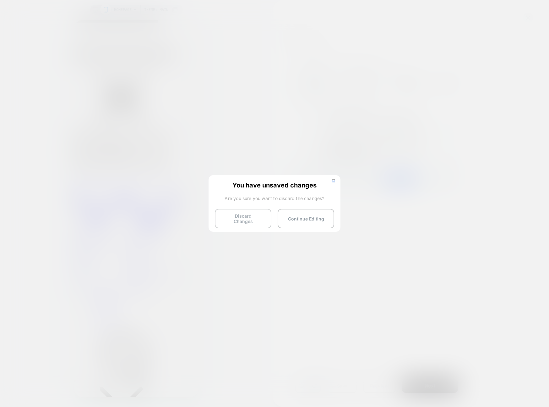
click at [252, 218] on button "Discard Changes" at bounding box center [243, 218] width 57 height 19
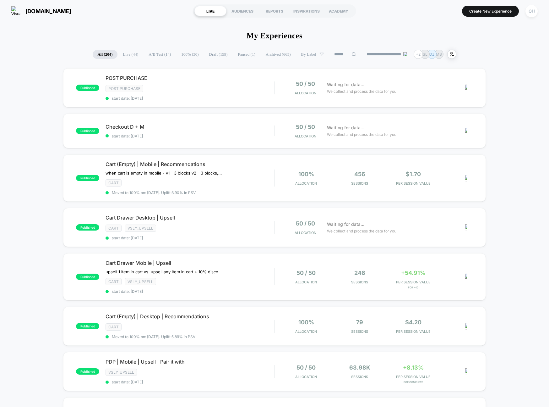
drag, startPoint x: 479, startPoint y: 15, endPoint x: 547, endPoint y: 15, distance: 67.6
click at [479, 15] on button "Create New Experience" at bounding box center [490, 11] width 57 height 11
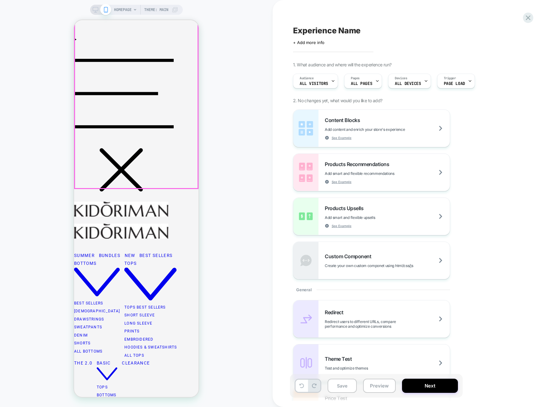
scroll to position [68, 0]
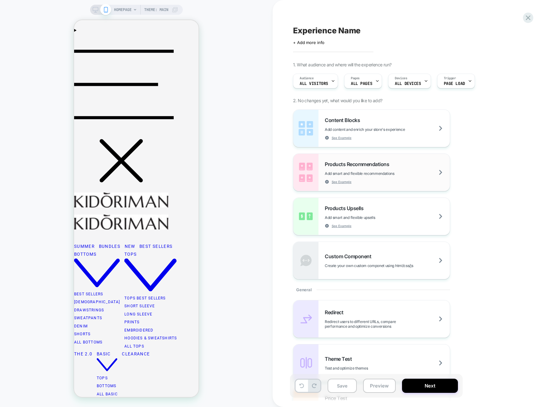
drag, startPoint x: 390, startPoint y: 176, endPoint x: 380, endPoint y: 179, distance: 10.4
click at [390, 176] on div "Products Recommendations Add smart and flexible recommendations See Example" at bounding box center [387, 172] width 125 height 23
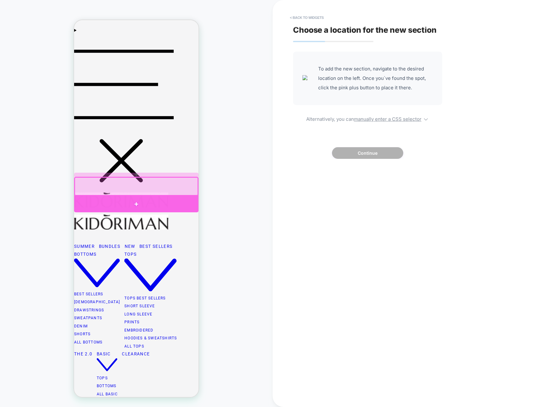
click at [191, 200] on div at bounding box center [136, 204] width 124 height 17
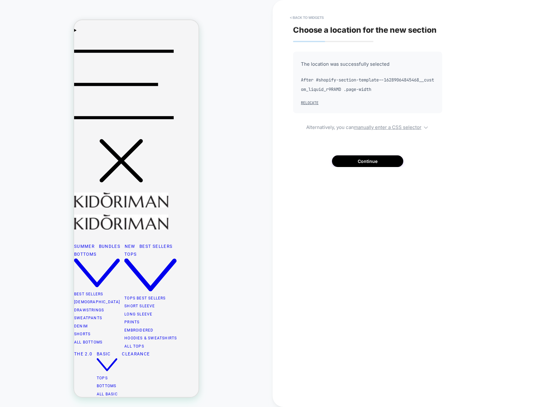
scroll to position [63, 0]
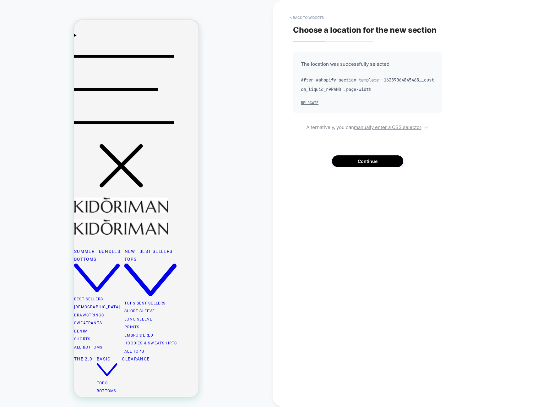
click at [357, 154] on div "The location was successfully selected After #shopify-section-template--1628906…" at bounding box center [367, 109] width 149 height 115
click at [361, 166] on button "Continue" at bounding box center [367, 161] width 71 height 12
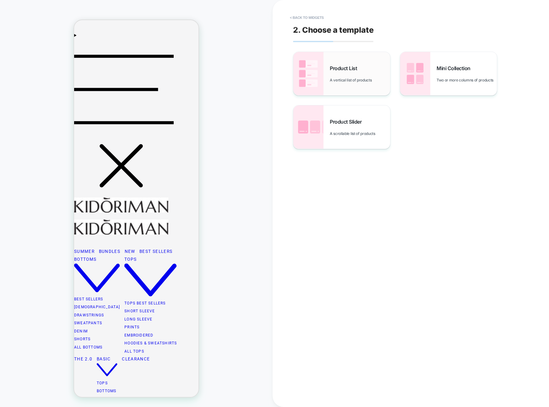
scroll to position [45, 0]
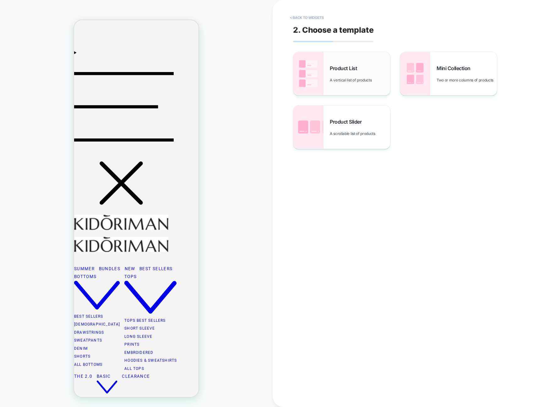
click at [323, 86] on img at bounding box center [309, 73] width 30 height 43
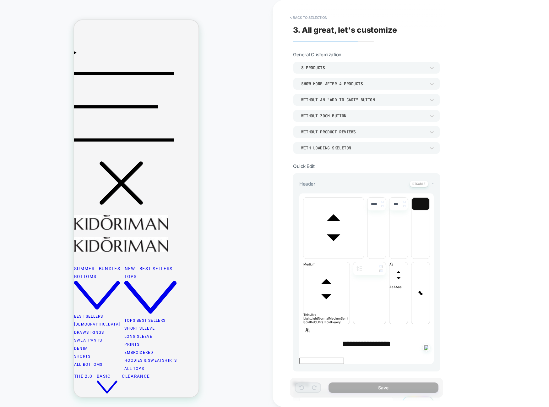
click at [395, 241] on div "**********" at bounding box center [367, 264] width 135 height 143
drag, startPoint x: 398, startPoint y: 248, endPoint x: 401, endPoint y: 250, distance: 3.8
click at [398, 339] on div "**********" at bounding box center [367, 343] width 135 height 8
drag, startPoint x: 400, startPoint y: 251, endPoint x: 298, endPoint y: 243, distance: 102.1
click at [286, 251] on div "**********" at bounding box center [411, 203] width 277 height 407
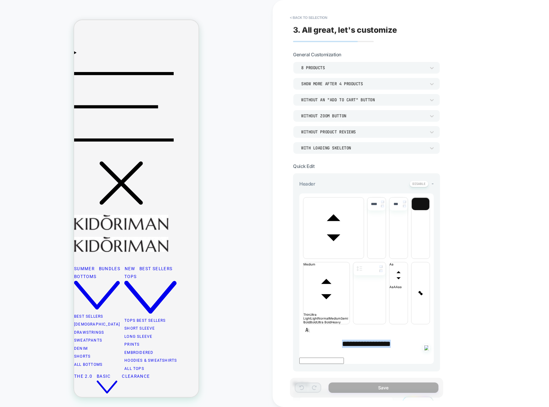
type input "****"
click at [337, 255] on span "font" at bounding box center [334, 257] width 60 height 4
drag, startPoint x: 334, startPoint y: 299, endPoint x: 362, endPoint y: 353, distance: 60.5
click at [364, 258] on span "font" at bounding box center [364, 257] width 0 height 4
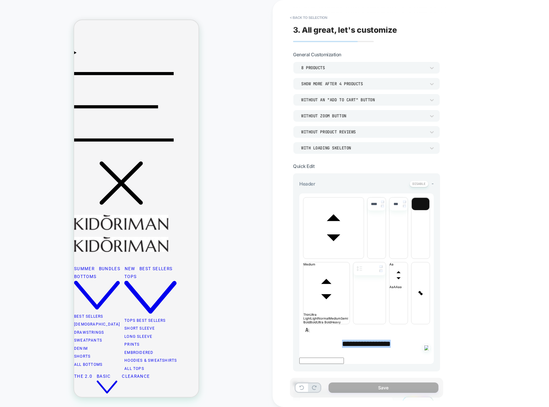
drag, startPoint x: 414, startPoint y: 367, endPoint x: 412, endPoint y: 384, distance: 18.0
click at [412, 387] on button "Save" at bounding box center [384, 387] width 110 height 10
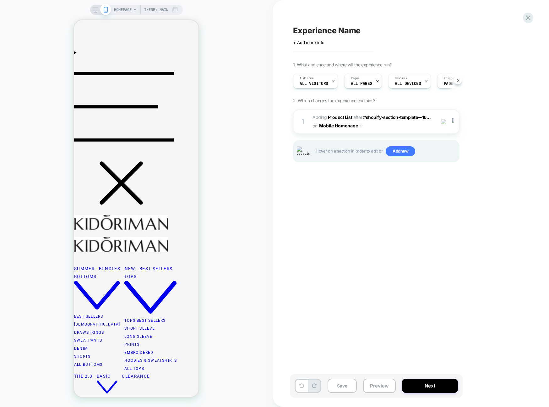
scroll to position [0, 0]
click at [400, 133] on div "1 #_loomi_addon_1755539731416 Adding Product List AFTER #shopify-section-templa…" at bounding box center [376, 121] width 167 height 25
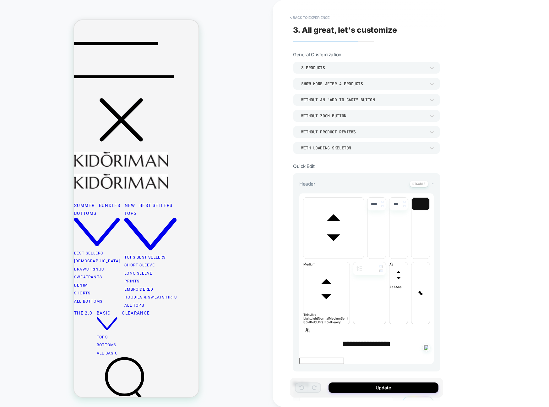
scroll to position [109, 0]
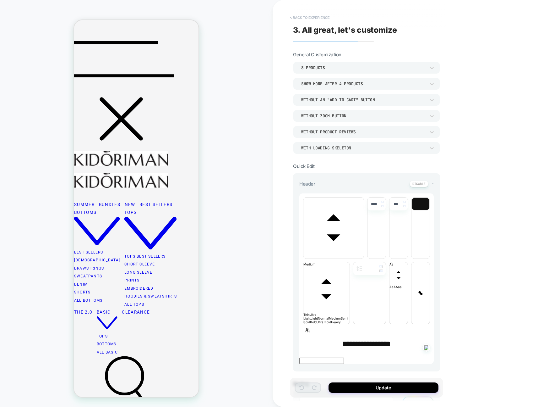
click at [309, 18] on button "< Back to experience" at bounding box center [310, 18] width 46 height 10
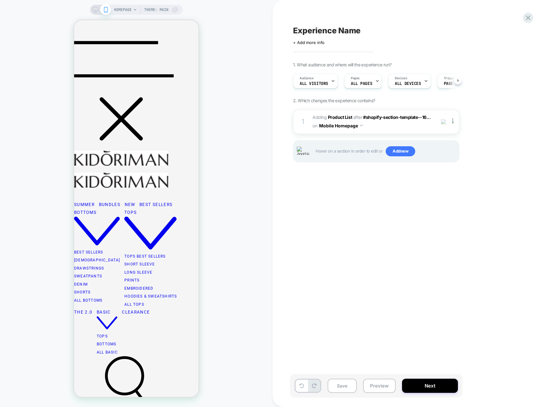
click at [309, 18] on div "Experience Name Click to edit experience details + Add more info 1. What audien…" at bounding box center [408, 203] width 236 height 394
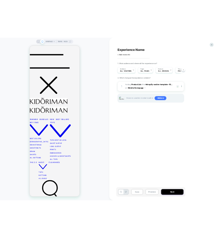
scroll to position [0, 0]
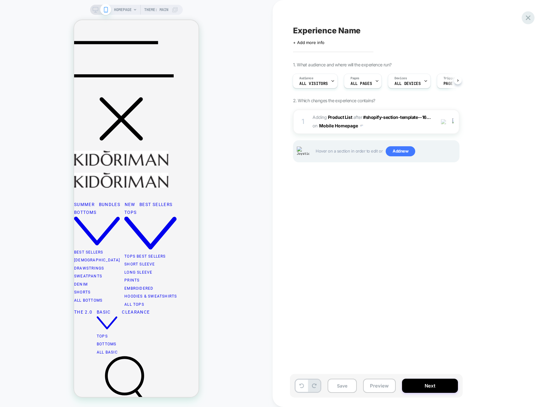
click at [532, 18] on icon at bounding box center [528, 18] width 8 height 8
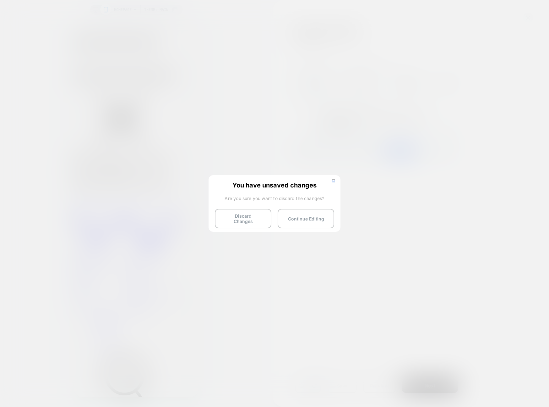
drag, startPoint x: 334, startPoint y: 179, endPoint x: 325, endPoint y: 180, distance: 9.1
click at [334, 179] on img at bounding box center [333, 180] width 3 height 3
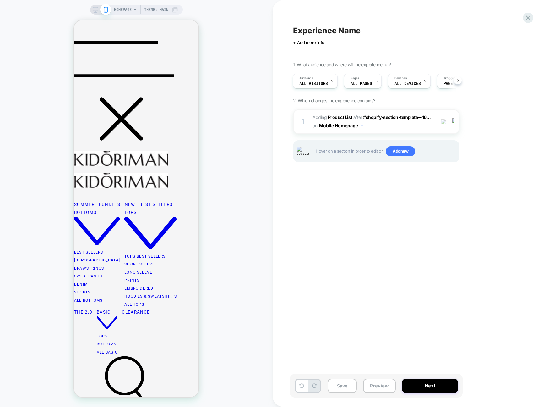
click at [536, 18] on div "Experience Name Click to edit experience details + Add more info 1. What audien…" at bounding box center [411, 203] width 277 height 407
click at [533, 18] on div "Experience Name Click to edit experience details + Add more info 1. What audien…" at bounding box center [411, 203] width 277 height 407
click at [531, 18] on icon at bounding box center [528, 18] width 8 height 8
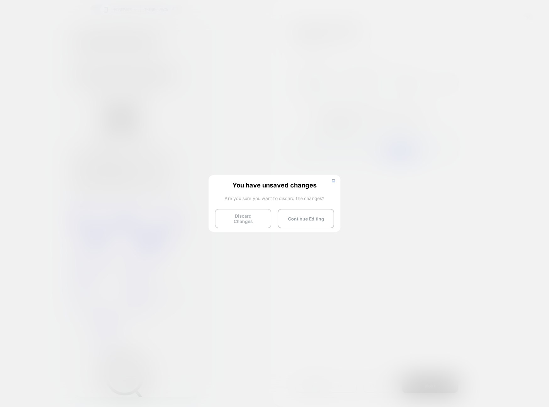
click at [245, 224] on button "Discard Changes" at bounding box center [243, 218] width 57 height 19
